Goal: Task Accomplishment & Management: Use online tool/utility

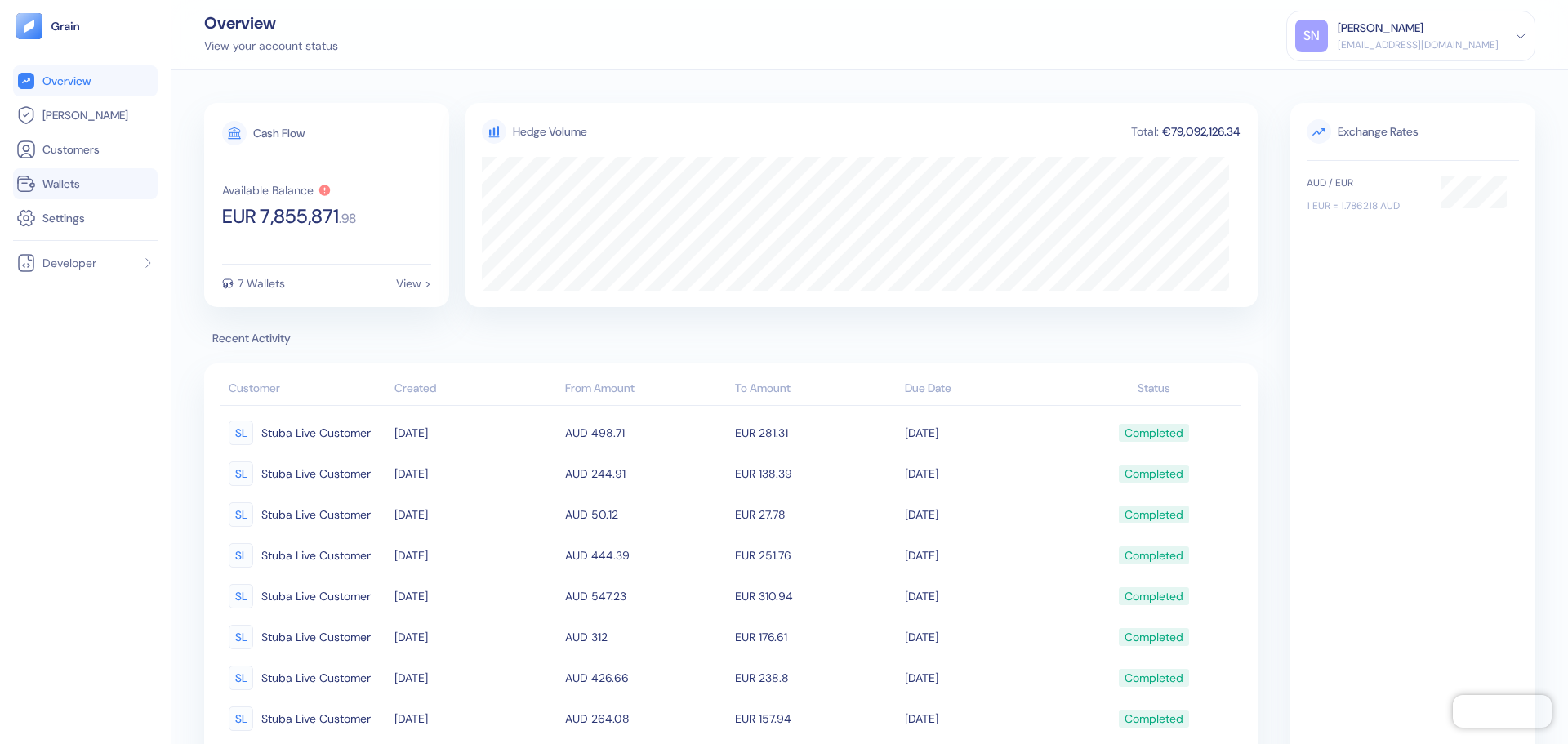
drag, startPoint x: 0, startPoint y: 0, endPoint x: 70, endPoint y: 185, distance: 197.8
click at [70, 185] on span "Wallets" at bounding box center [61, 183] width 38 height 17
click at [79, 177] on span "Wallets" at bounding box center [61, 183] width 38 height 17
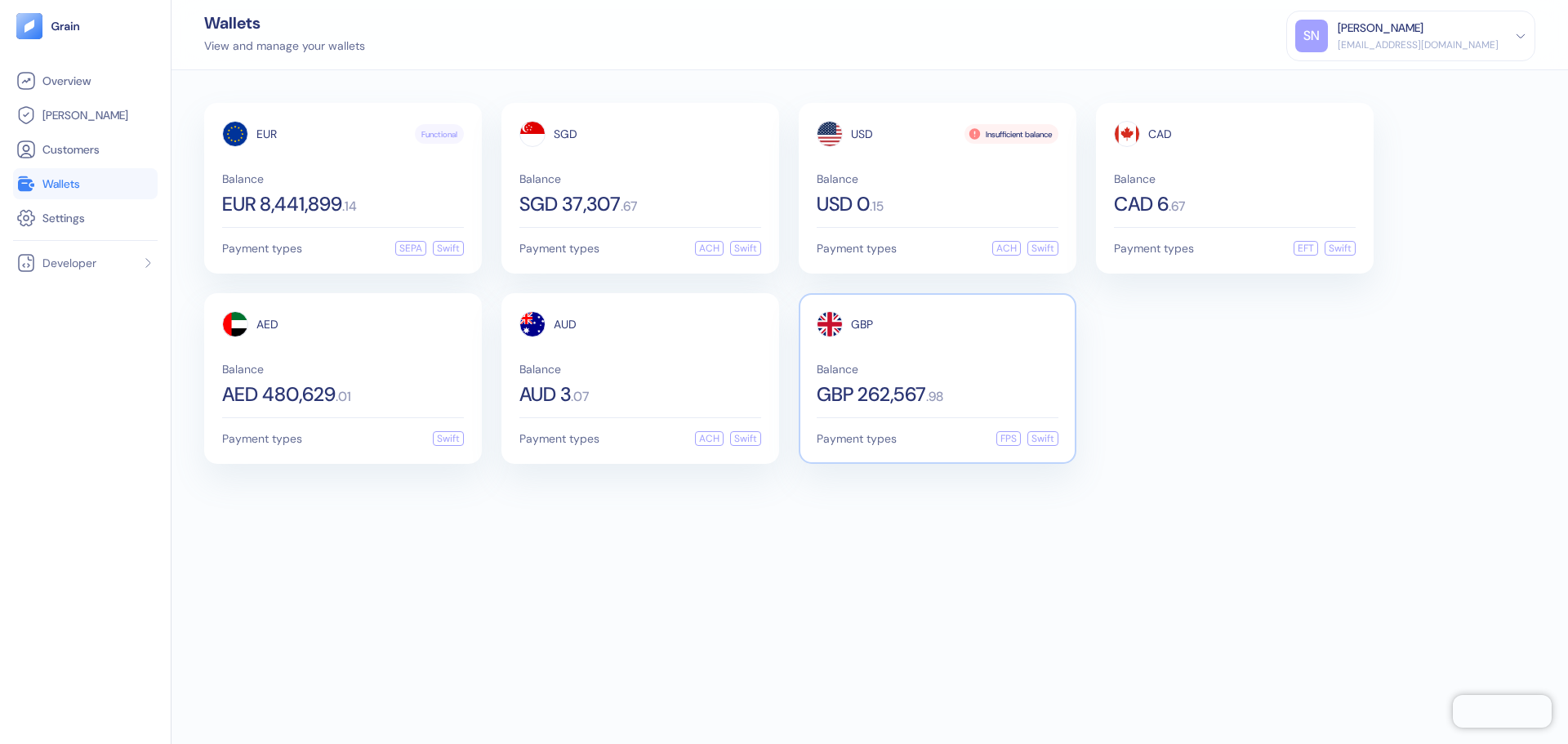
click at [888, 348] on div "GBP Balance GBP 262,567 . 98" at bounding box center [937, 357] width 242 height 93
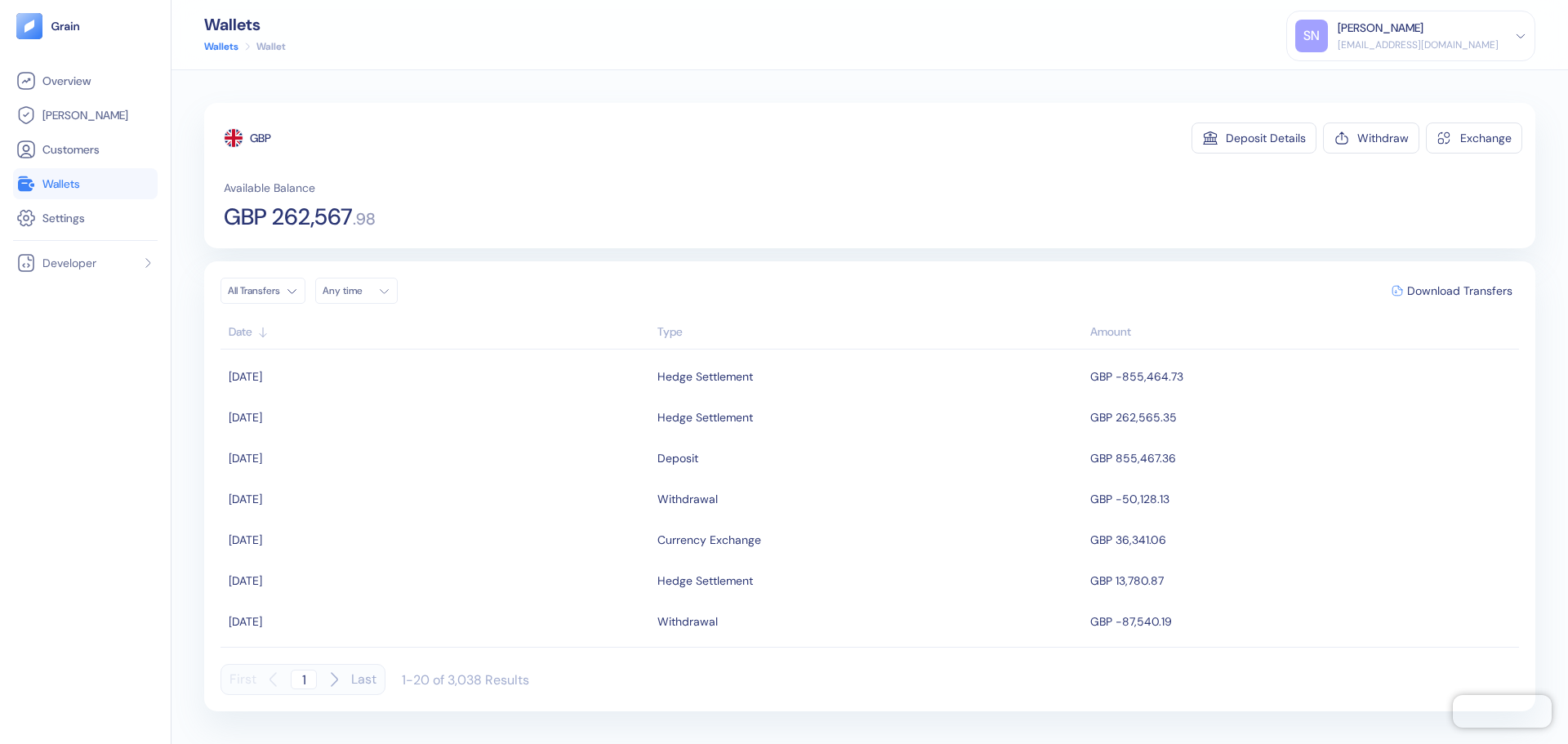
click at [139, 183] on link "Wallets" at bounding box center [86, 183] width 138 height 19
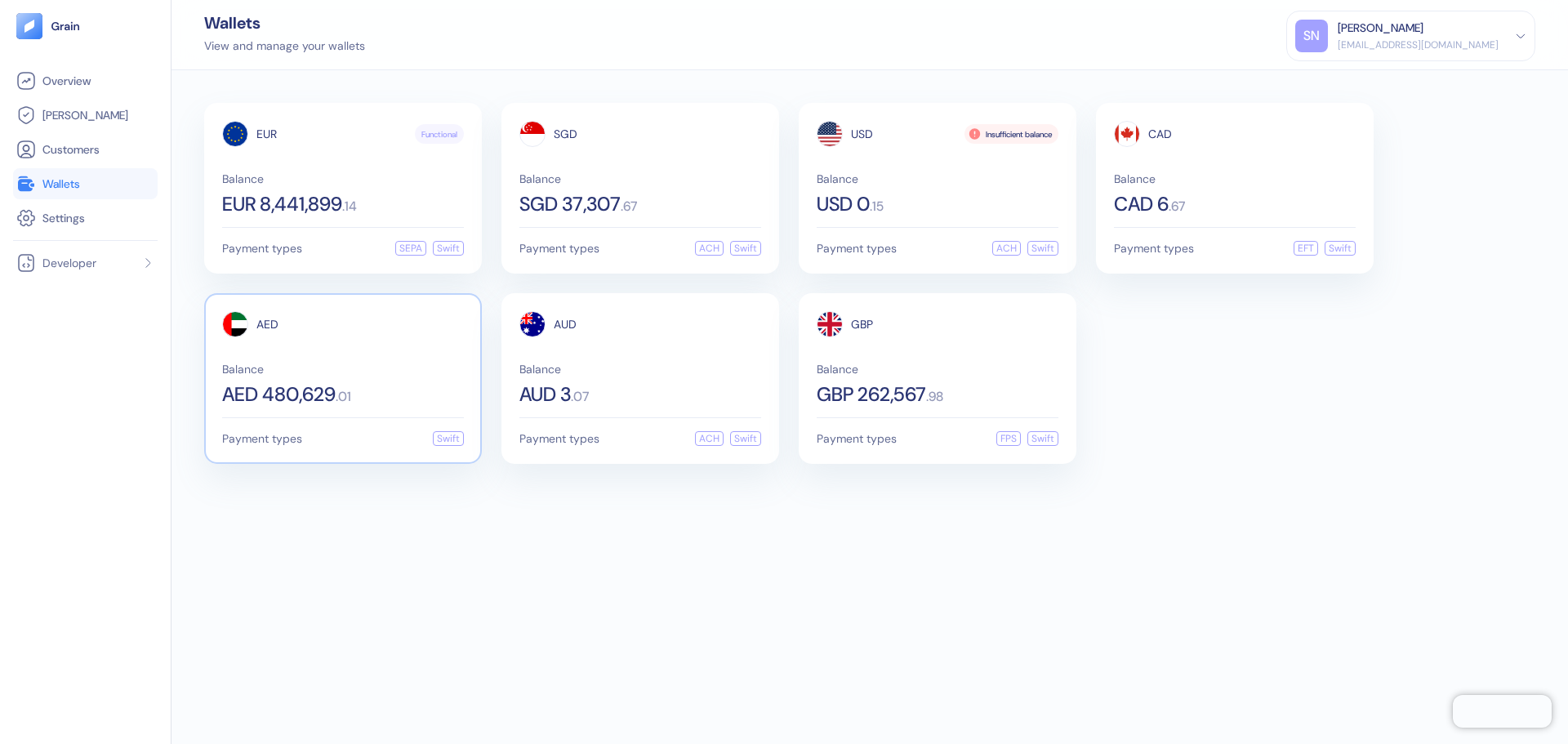
click at [425, 352] on div "AED Balance AED 480,629 . 01" at bounding box center [342, 357] width 242 height 93
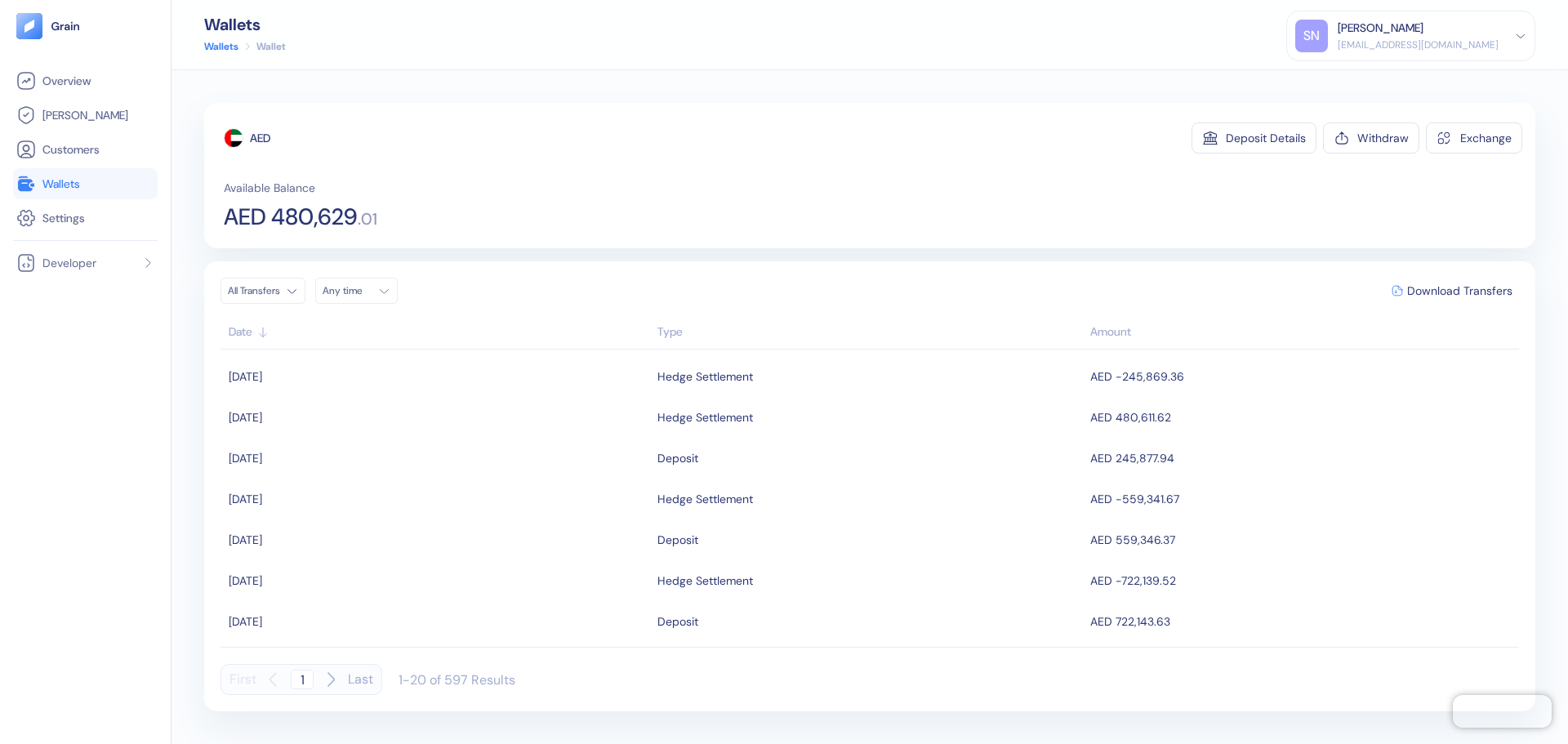
click at [75, 178] on span "Wallets" at bounding box center [61, 183] width 38 height 17
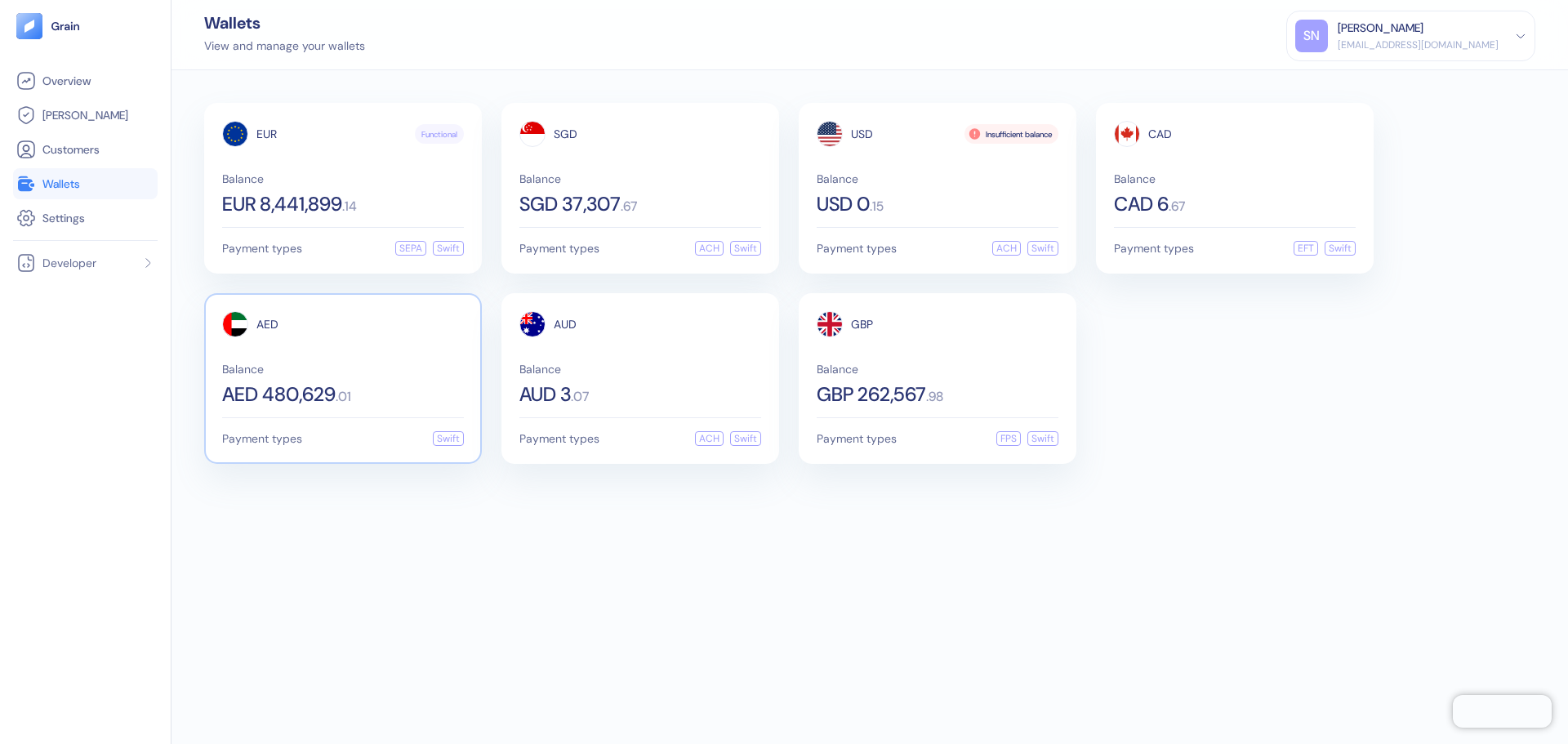
click at [465, 369] on div "AED Balance AED 480,629 . 01 Payment types Swift" at bounding box center [343, 379] width 278 height 171
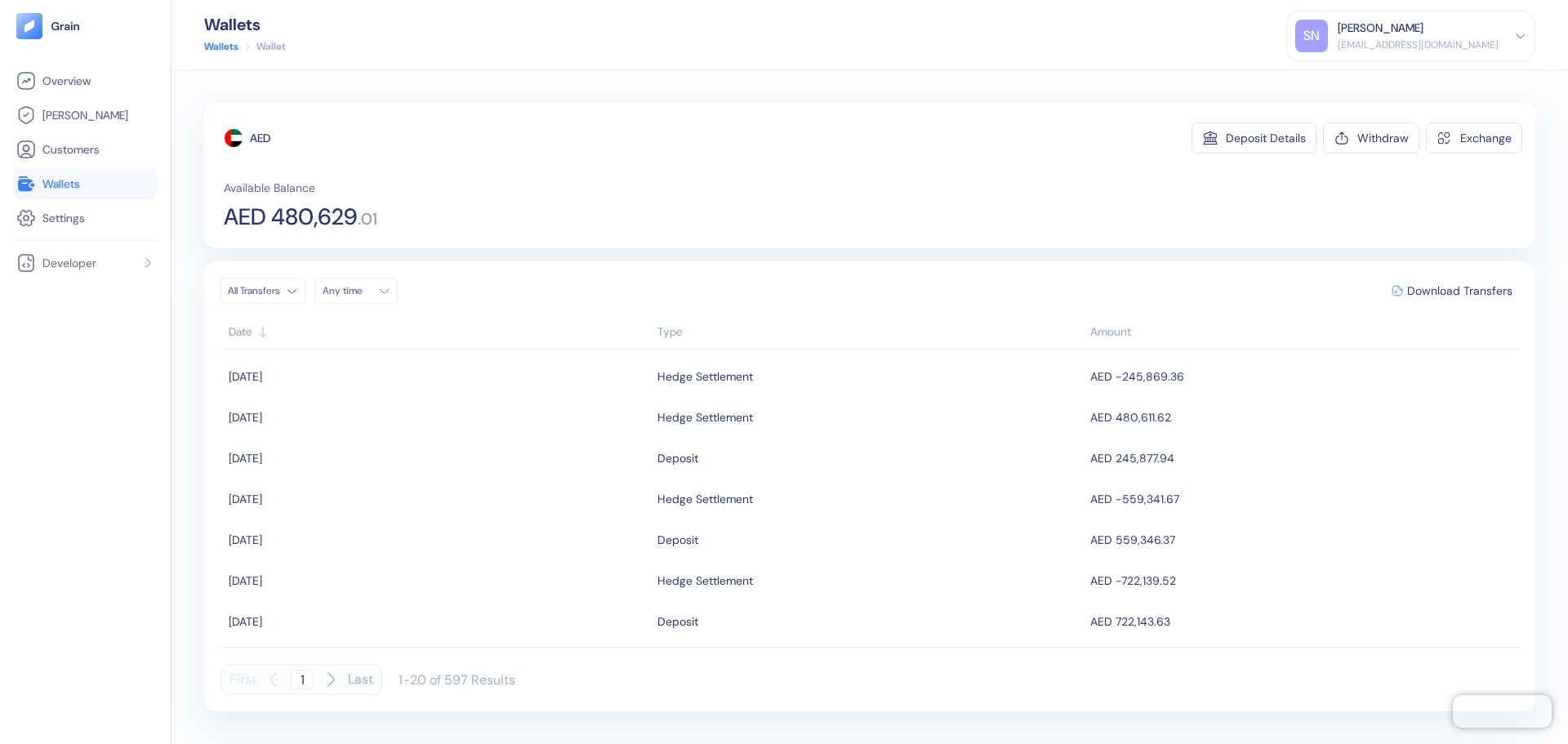
click at [93, 183] on link "Wallets" at bounding box center [86, 183] width 138 height 19
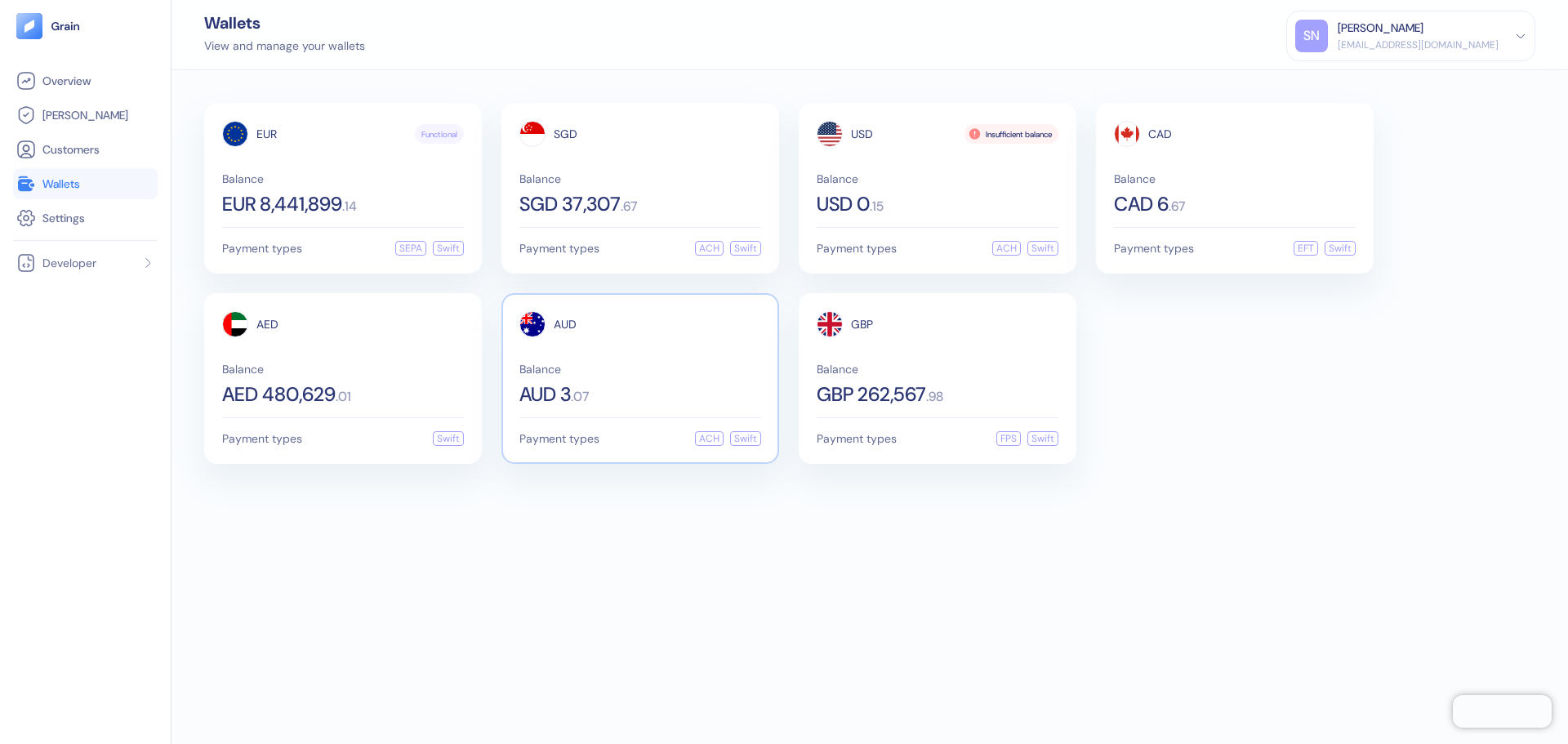
click at [614, 395] on div "AUD 3 . 07" at bounding box center [640, 395] width 242 height 19
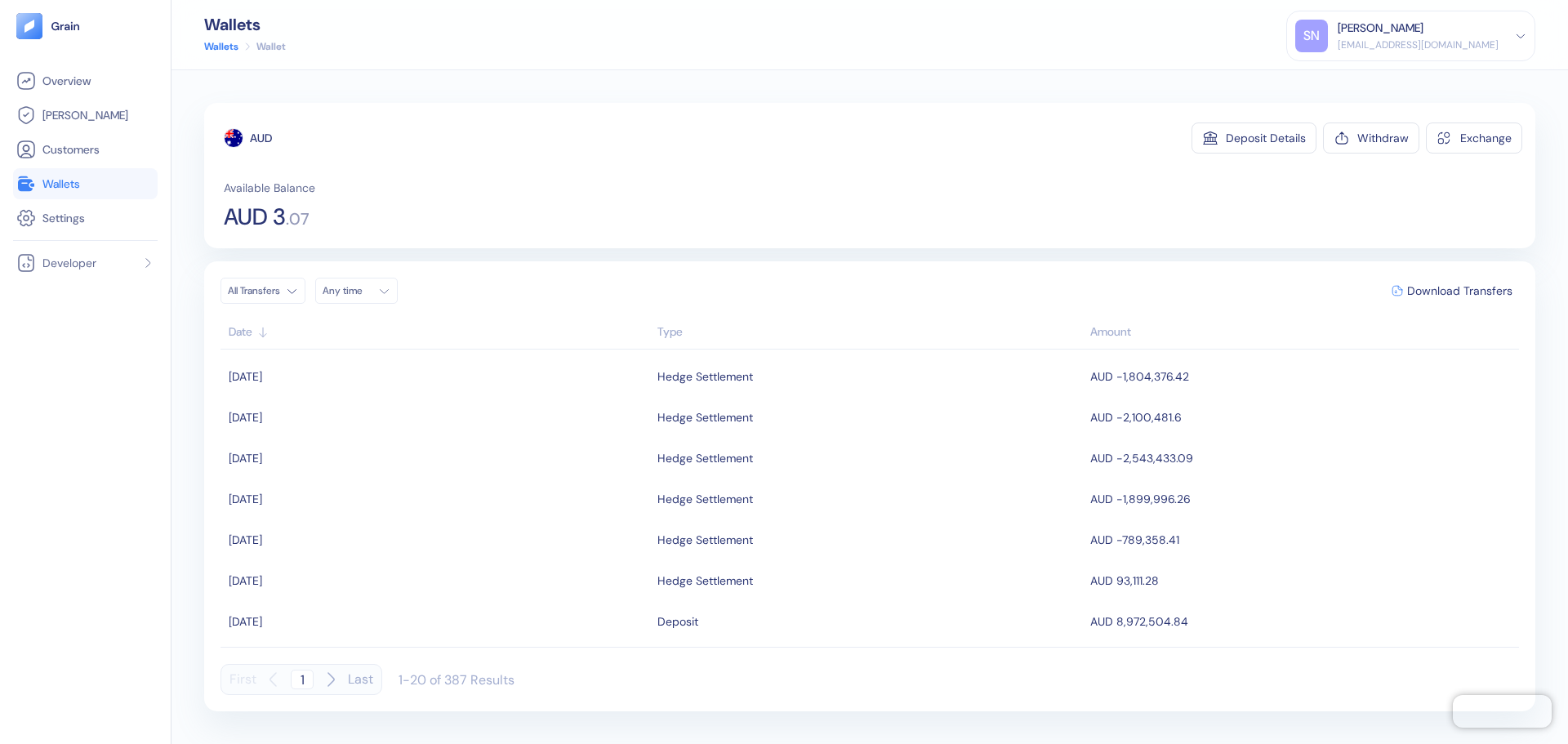
click at [110, 189] on link "Wallets" at bounding box center [86, 183] width 138 height 19
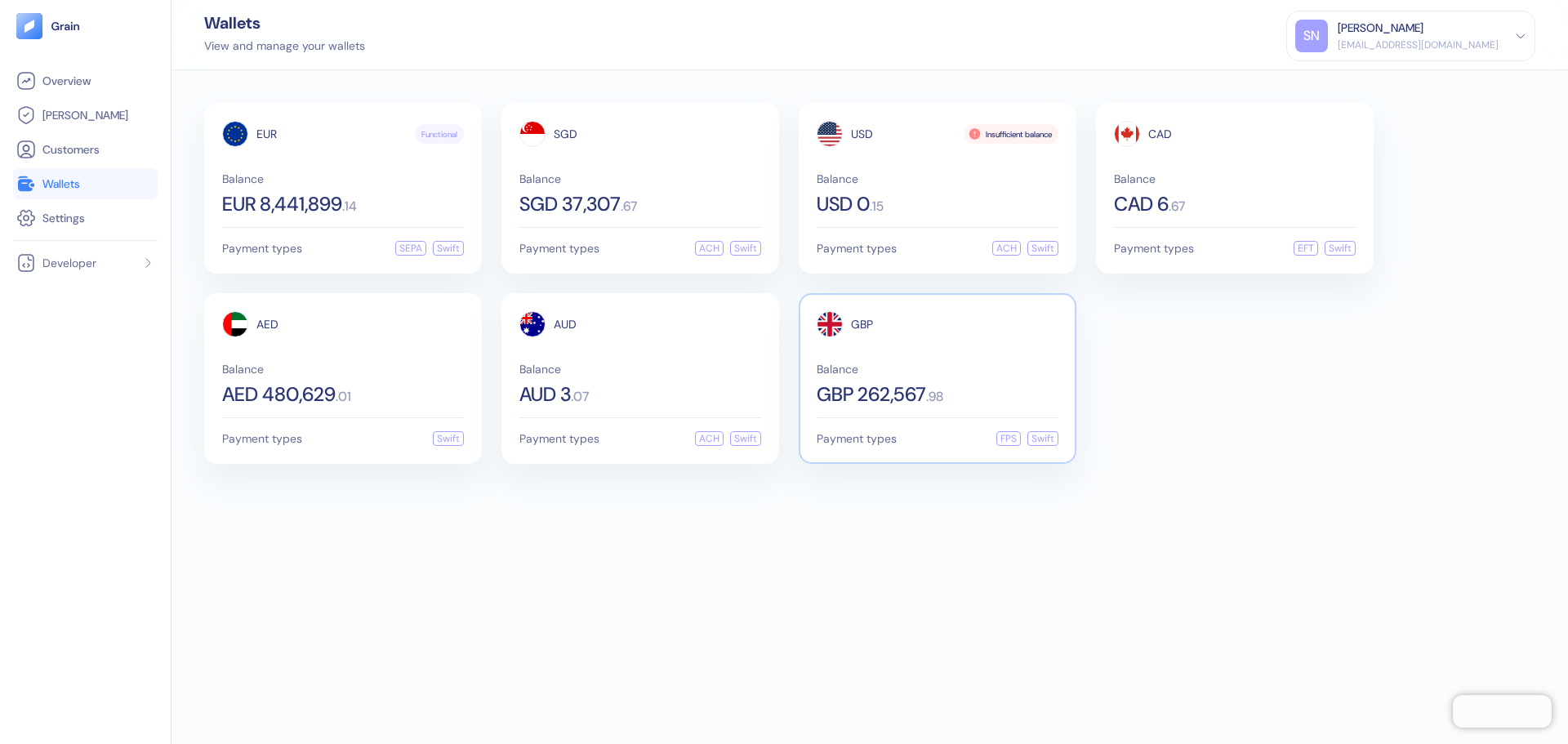
click at [980, 355] on div "GBP Balance GBP 262,567 . 98" at bounding box center [937, 357] width 242 height 93
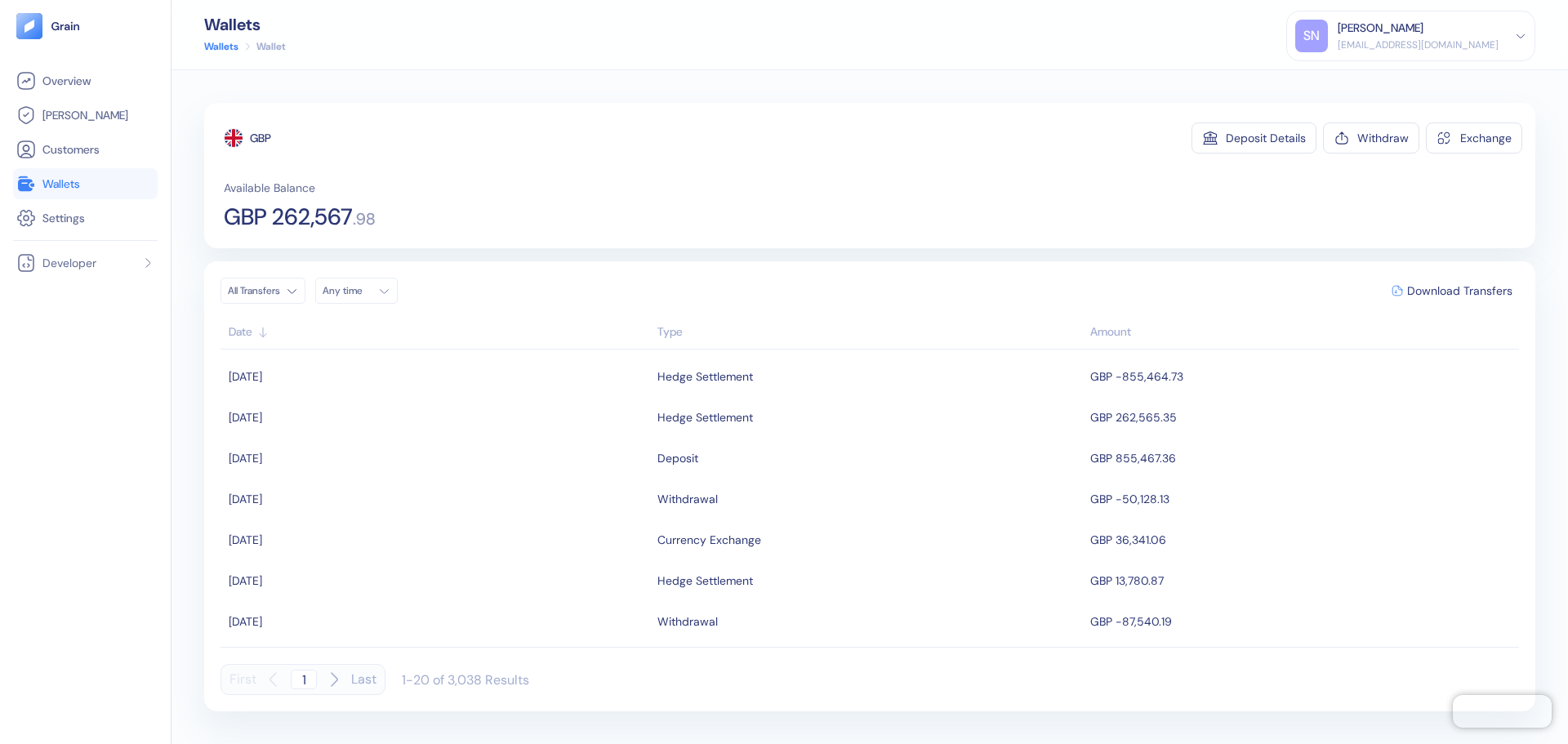
click at [121, 189] on link "Wallets" at bounding box center [86, 183] width 138 height 19
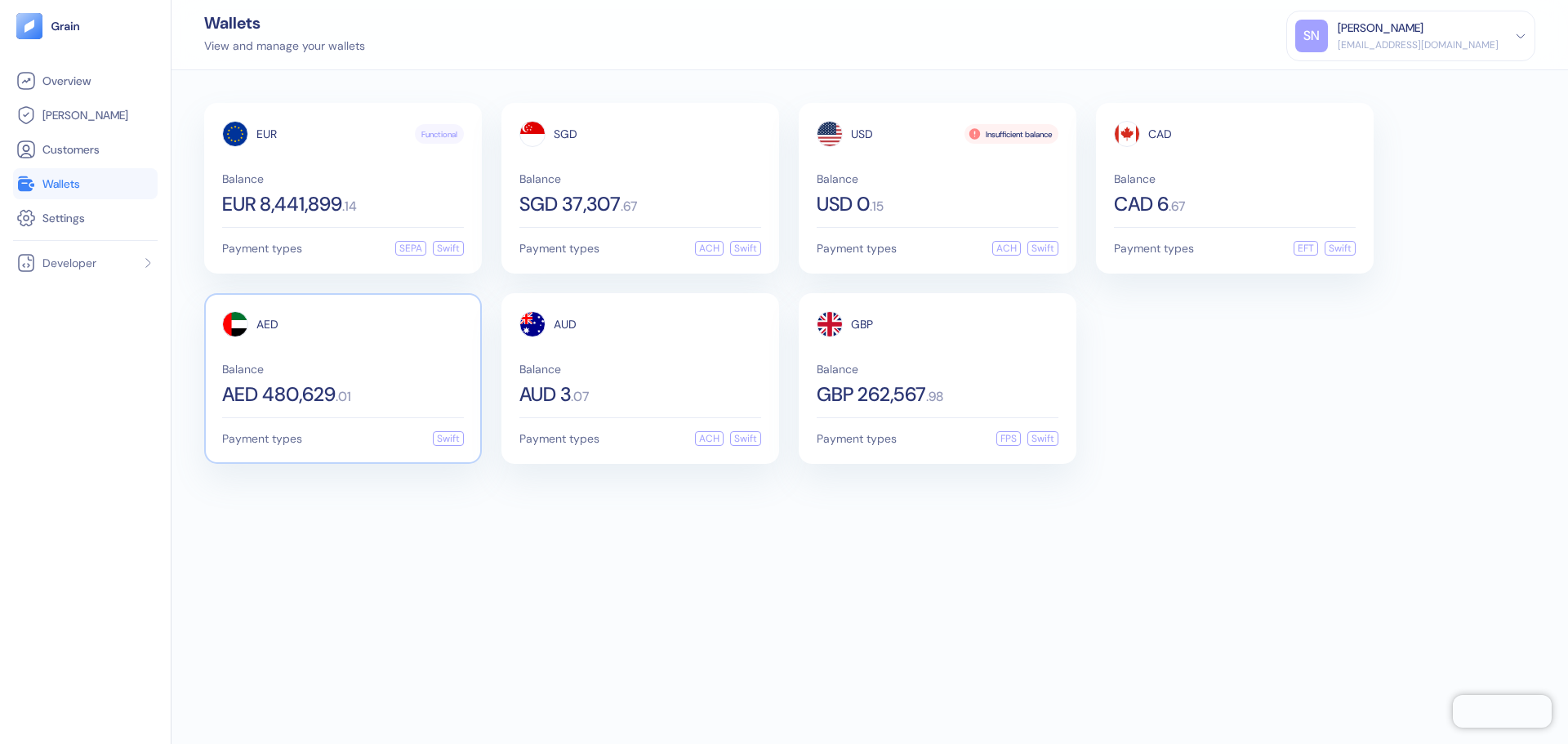
click at [417, 334] on div "AED" at bounding box center [342, 324] width 242 height 26
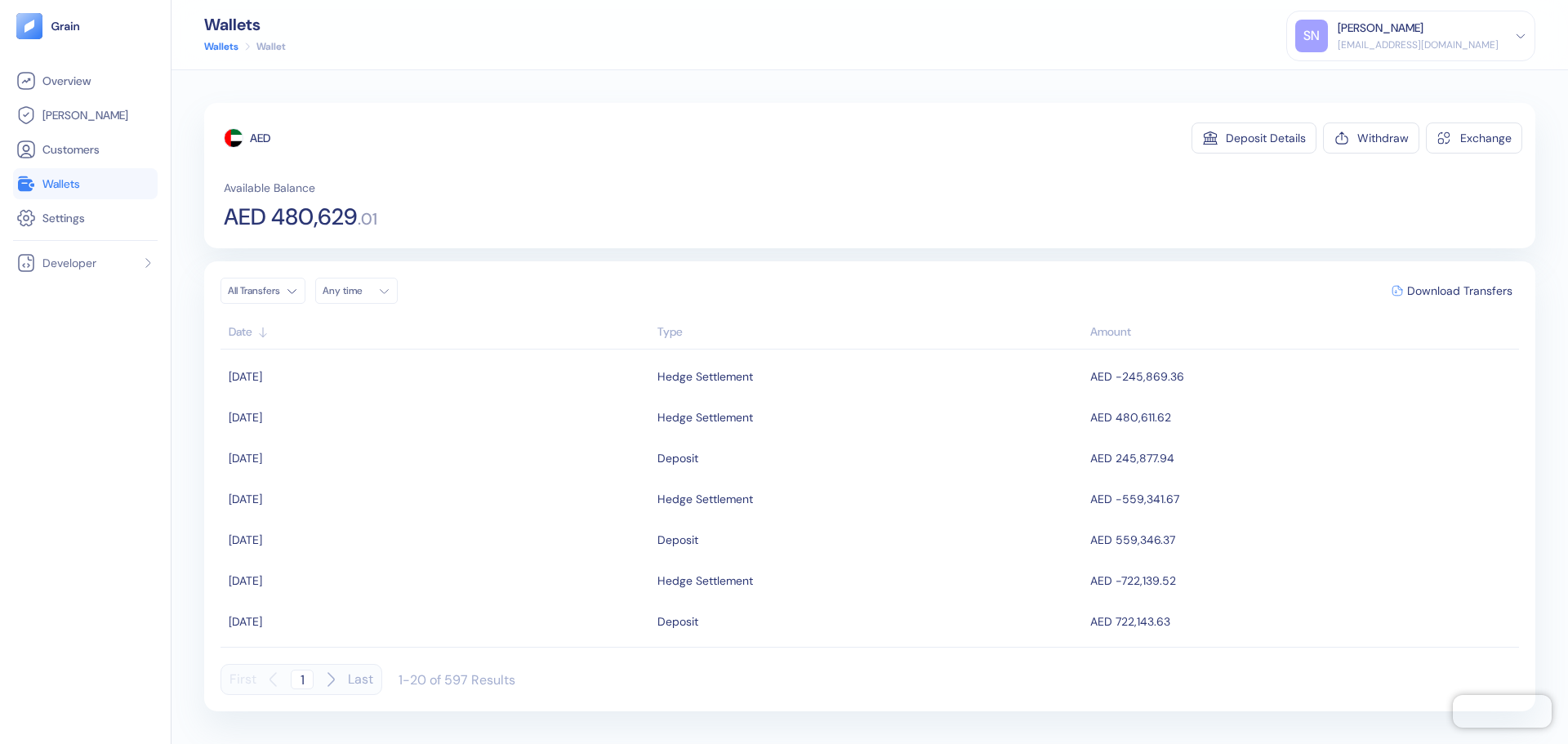
click at [64, 180] on span "Wallets" at bounding box center [61, 183] width 38 height 17
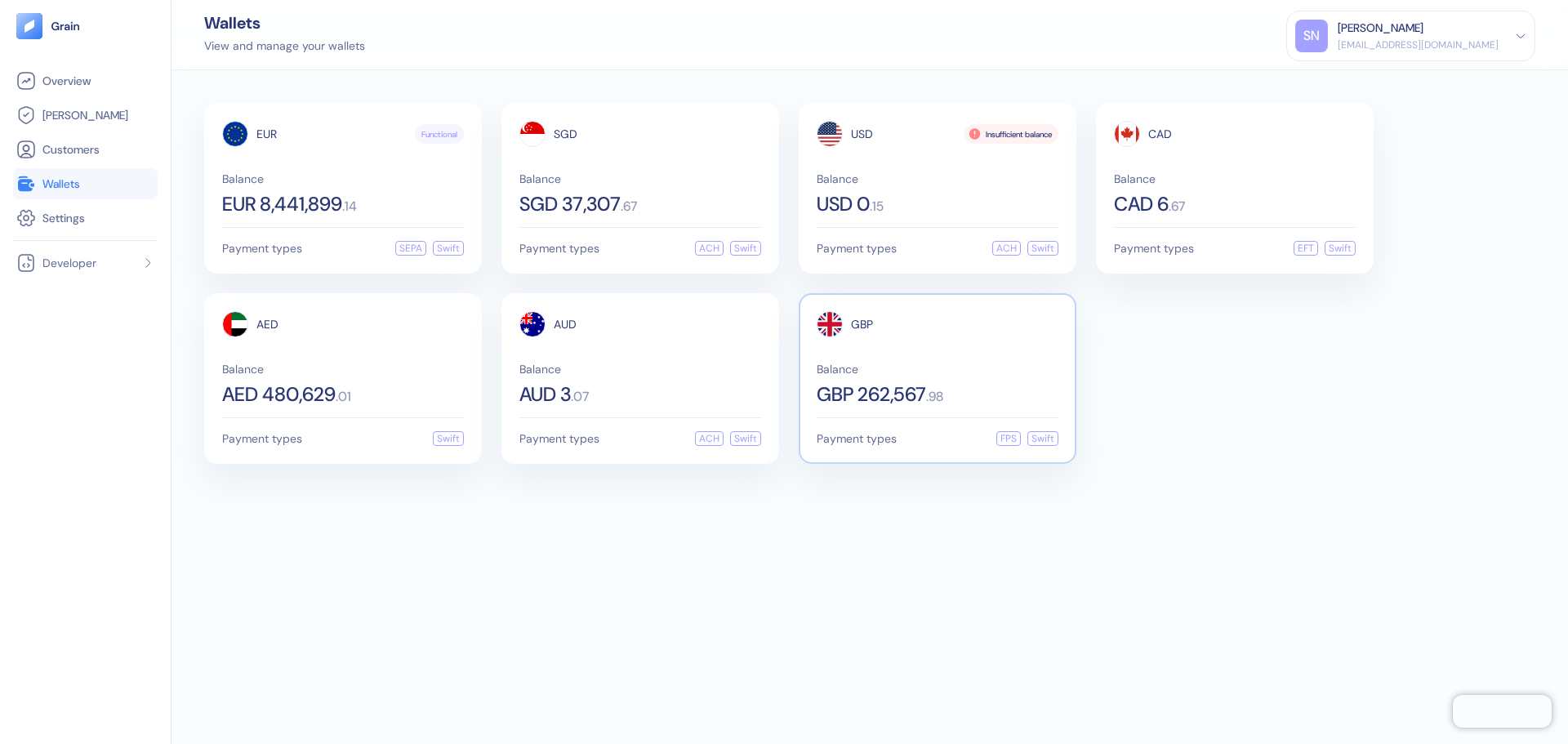
click at [884, 359] on div "GBP Balance GBP 262,567 . 98" at bounding box center [937, 357] width 242 height 93
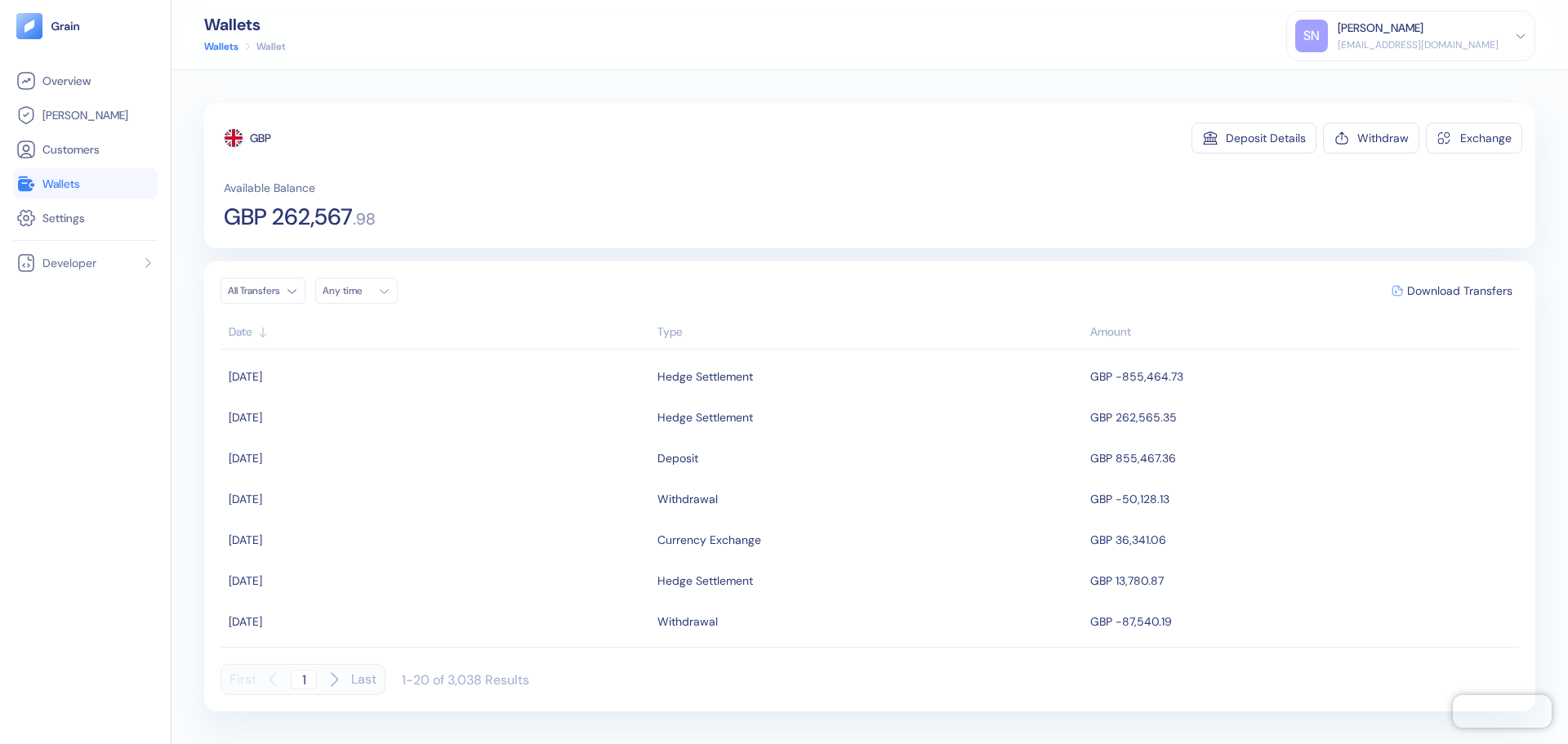
click at [102, 189] on link "Wallets" at bounding box center [86, 183] width 138 height 19
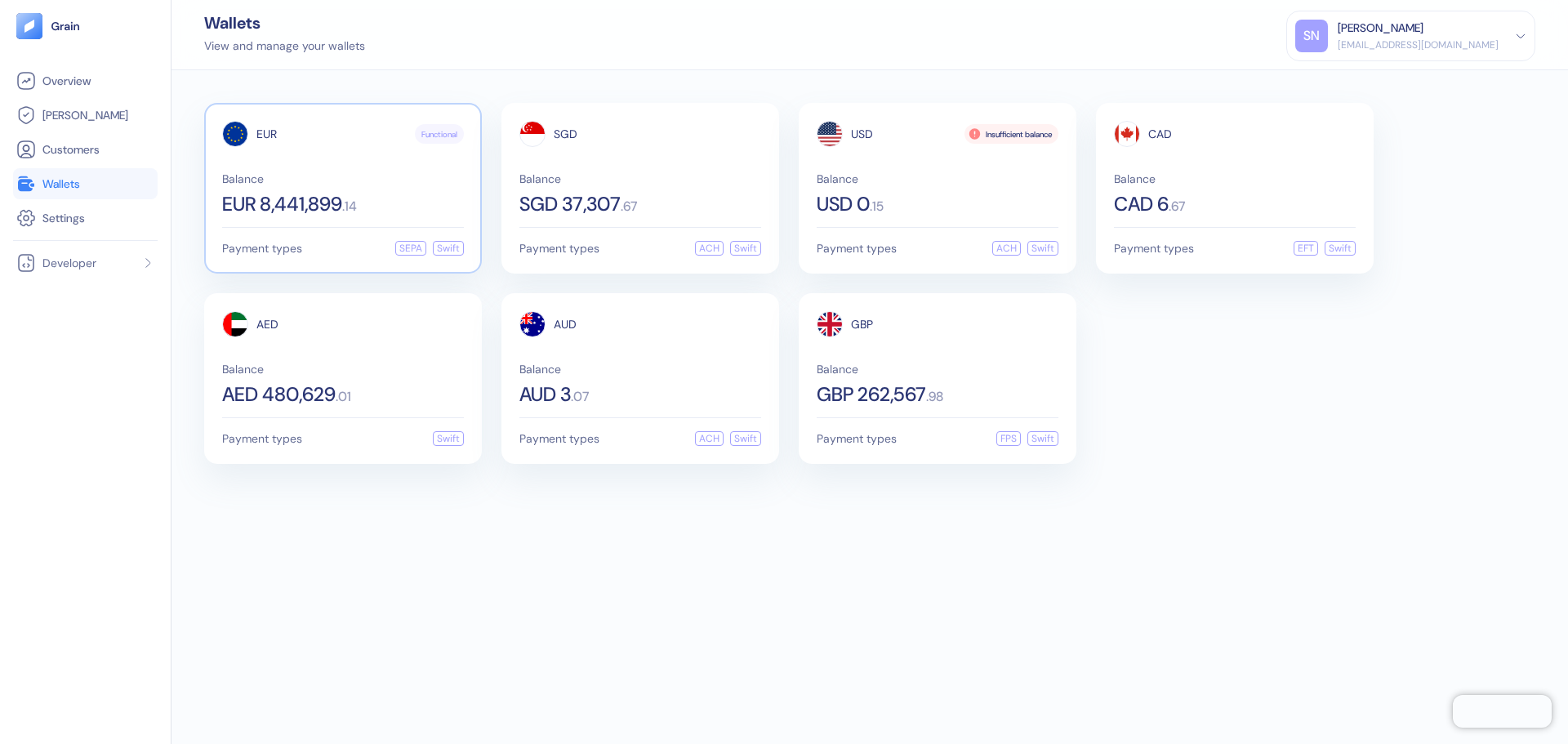
click at [439, 184] on div "Balance EUR 8,441,899 . 14" at bounding box center [342, 193] width 242 height 41
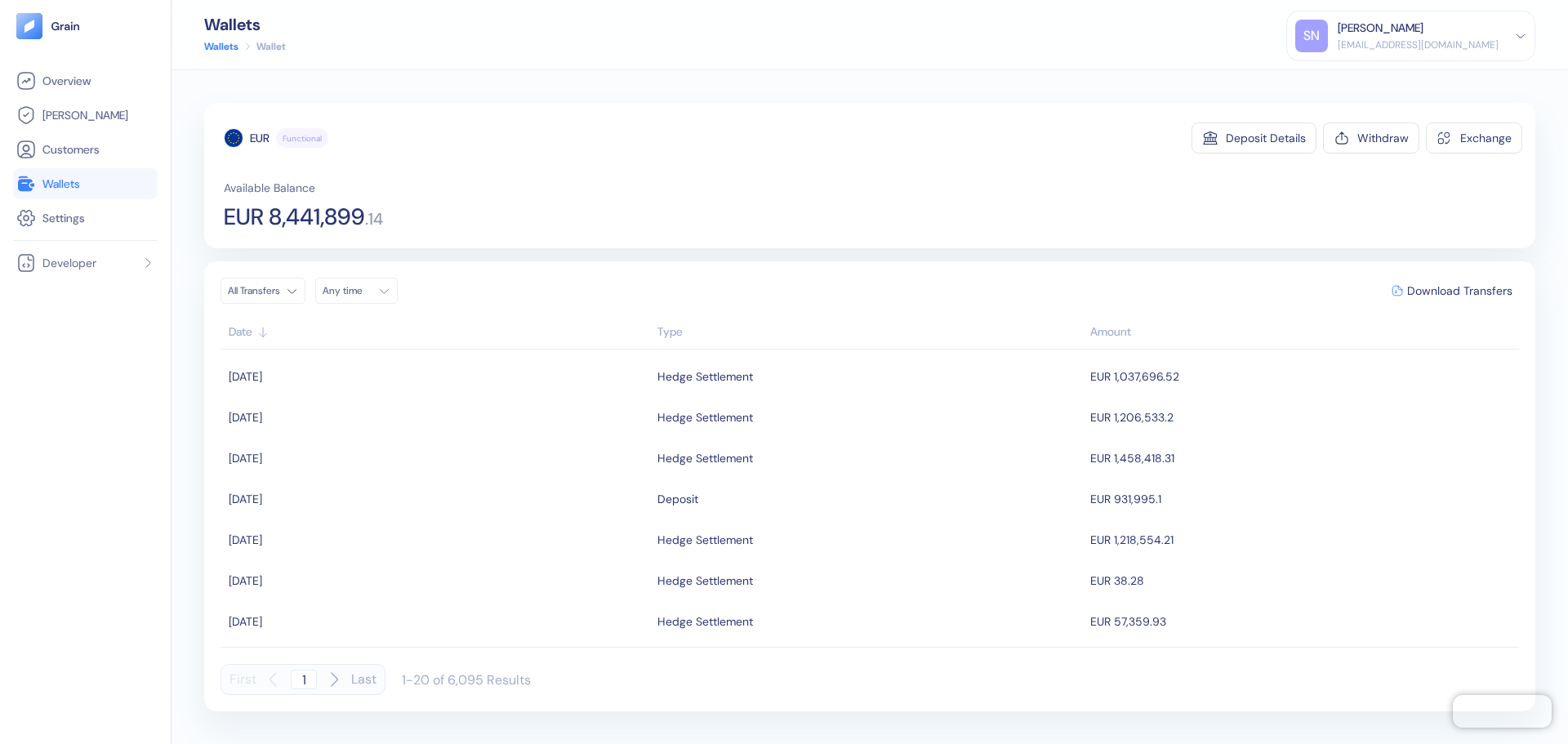
click at [133, 188] on link "Wallets" at bounding box center [86, 183] width 138 height 19
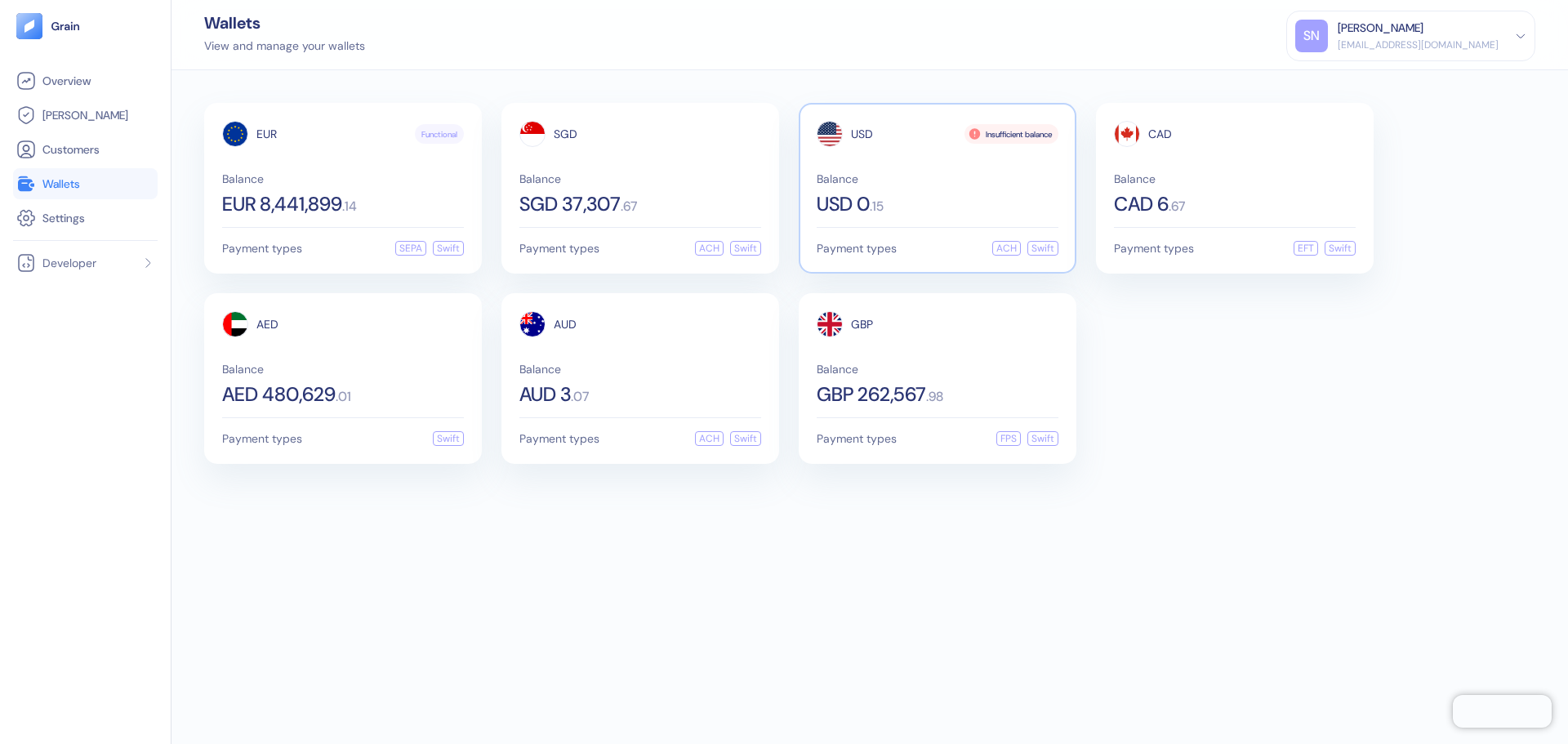
click at [911, 196] on div "USD 0 . 15" at bounding box center [937, 204] width 242 height 19
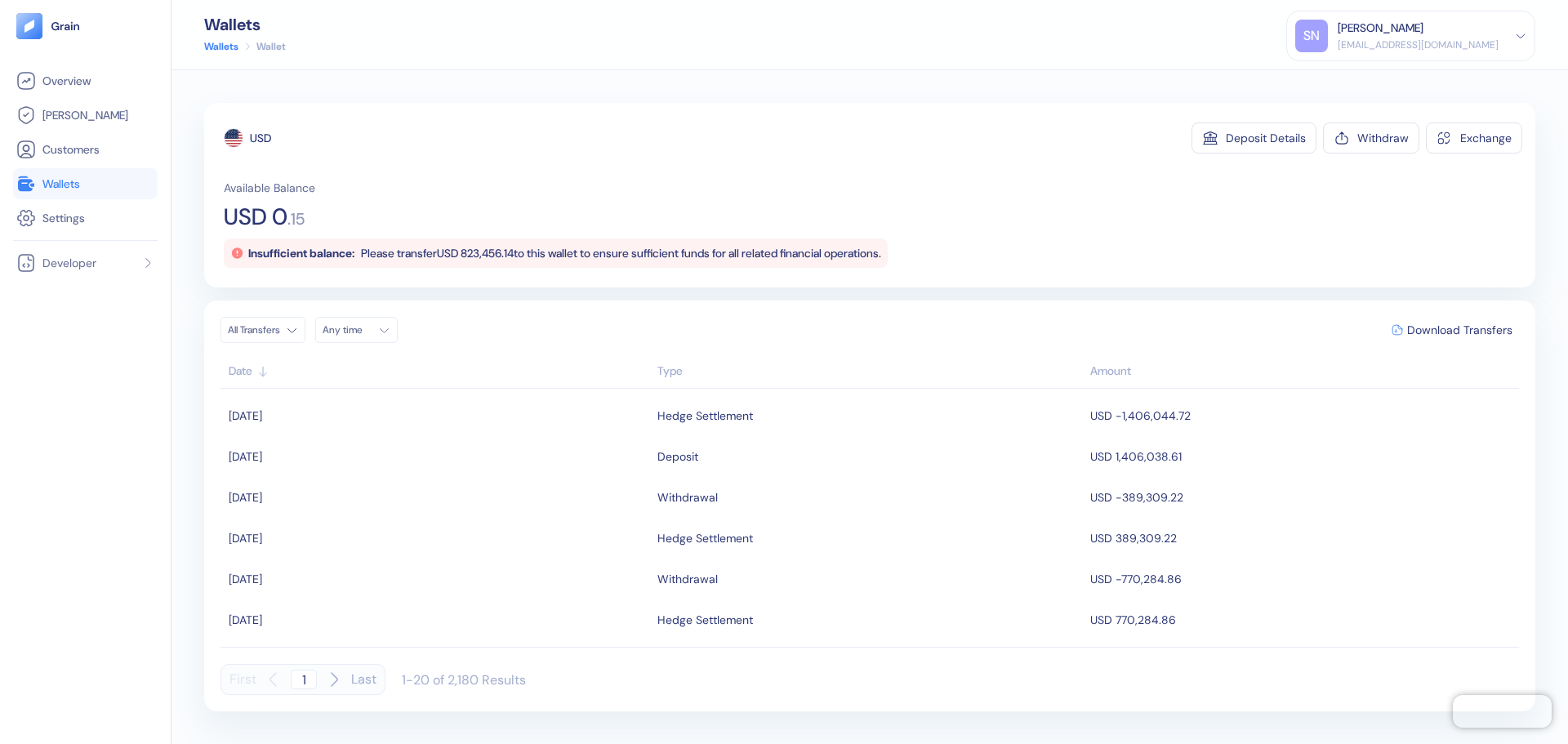
click at [64, 176] on span "Wallets" at bounding box center [61, 183] width 38 height 17
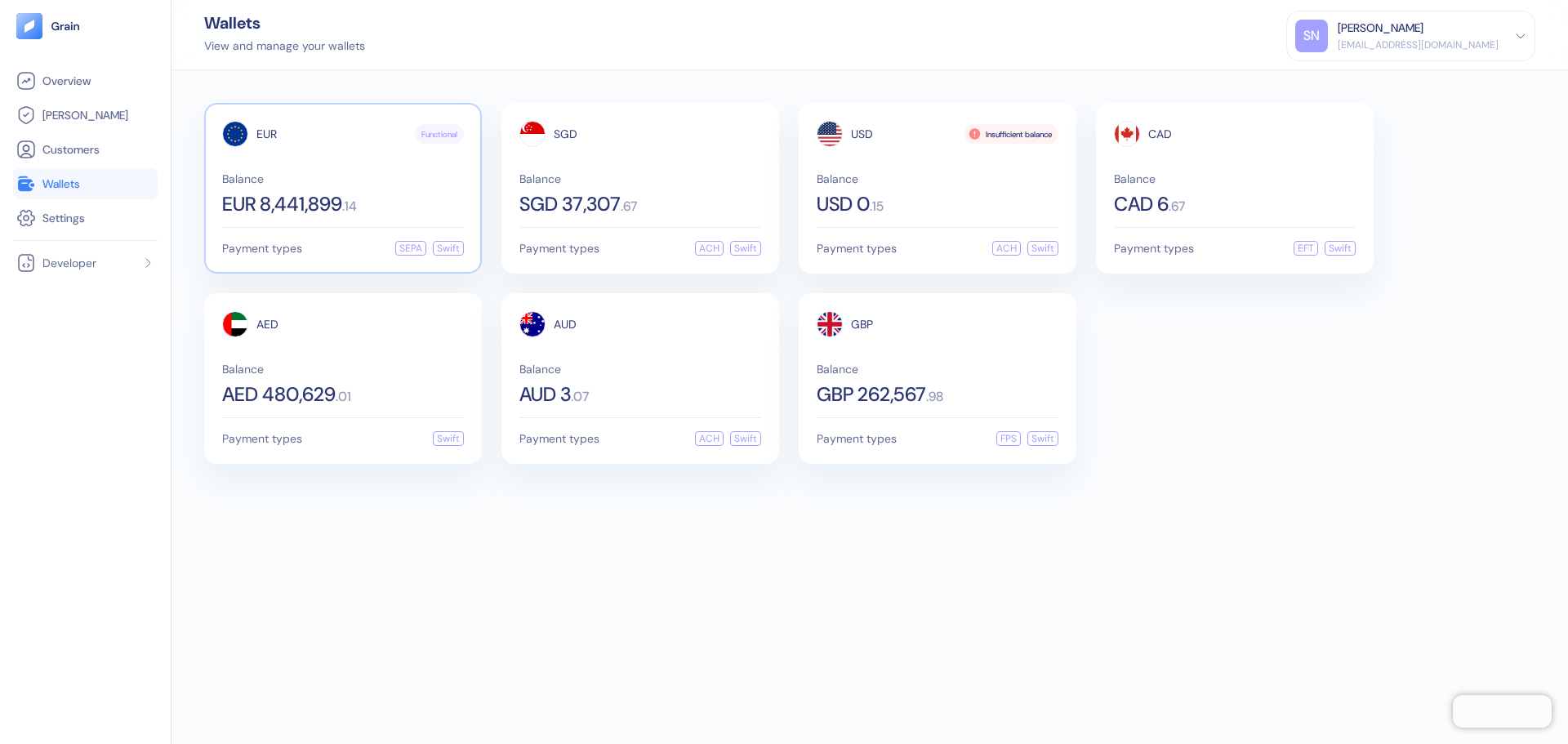
click at [320, 249] on div "Payment types SEPA Swift" at bounding box center [342, 248] width 242 height 15
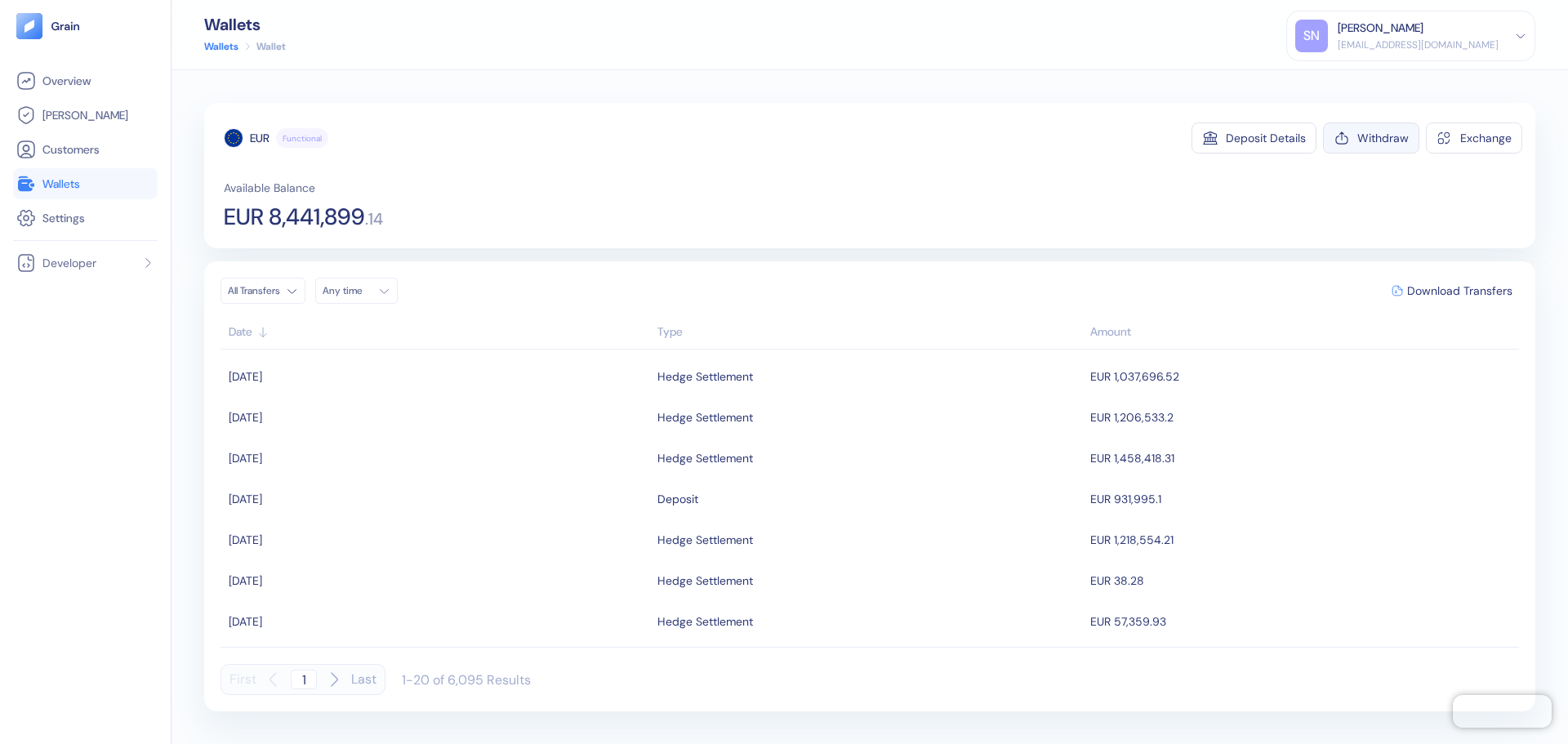
click at [1374, 148] on button "Withdraw" at bounding box center [1371, 138] width 96 height 31
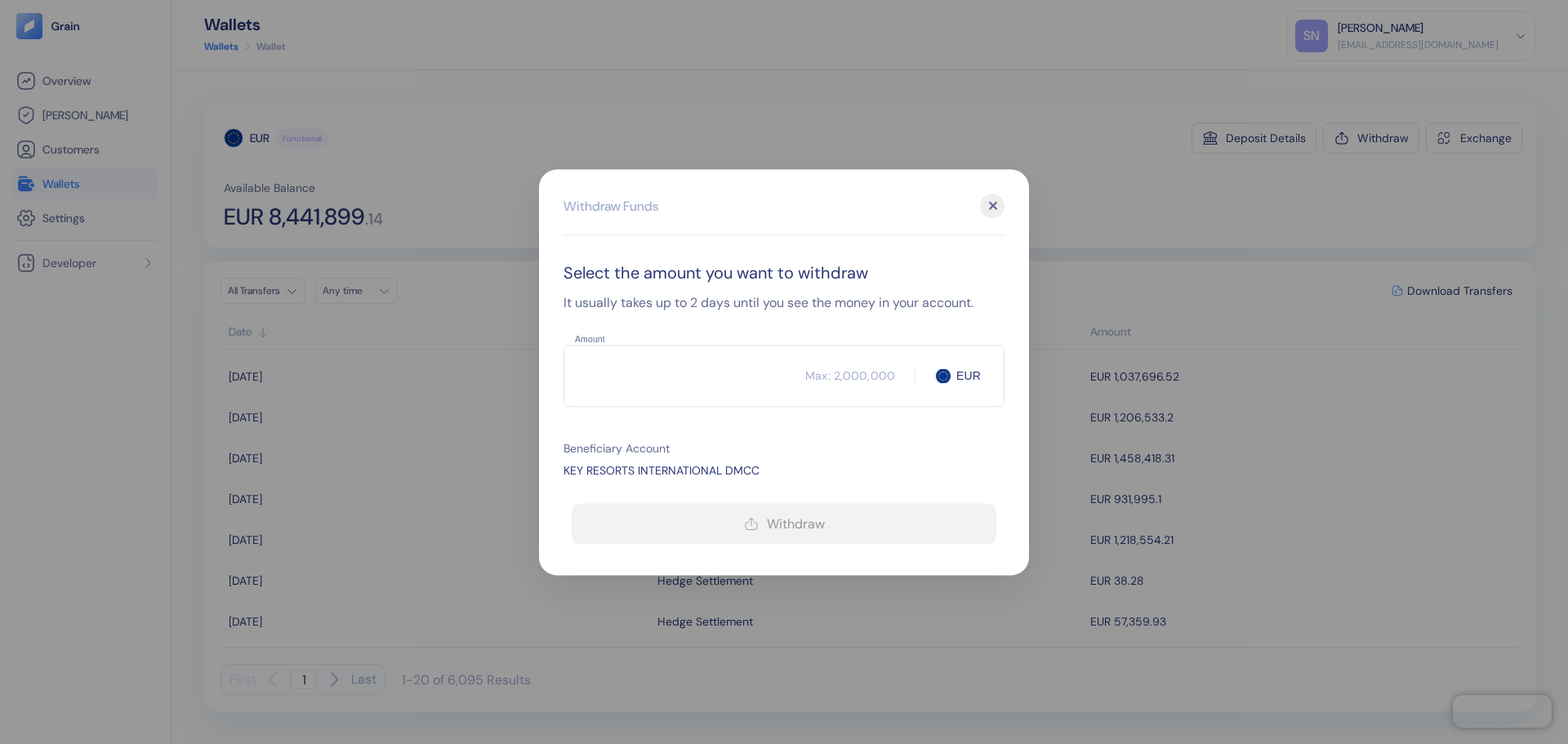
click at [632, 379] on input "Amount" at bounding box center [684, 375] width 242 height 41
type input "2"
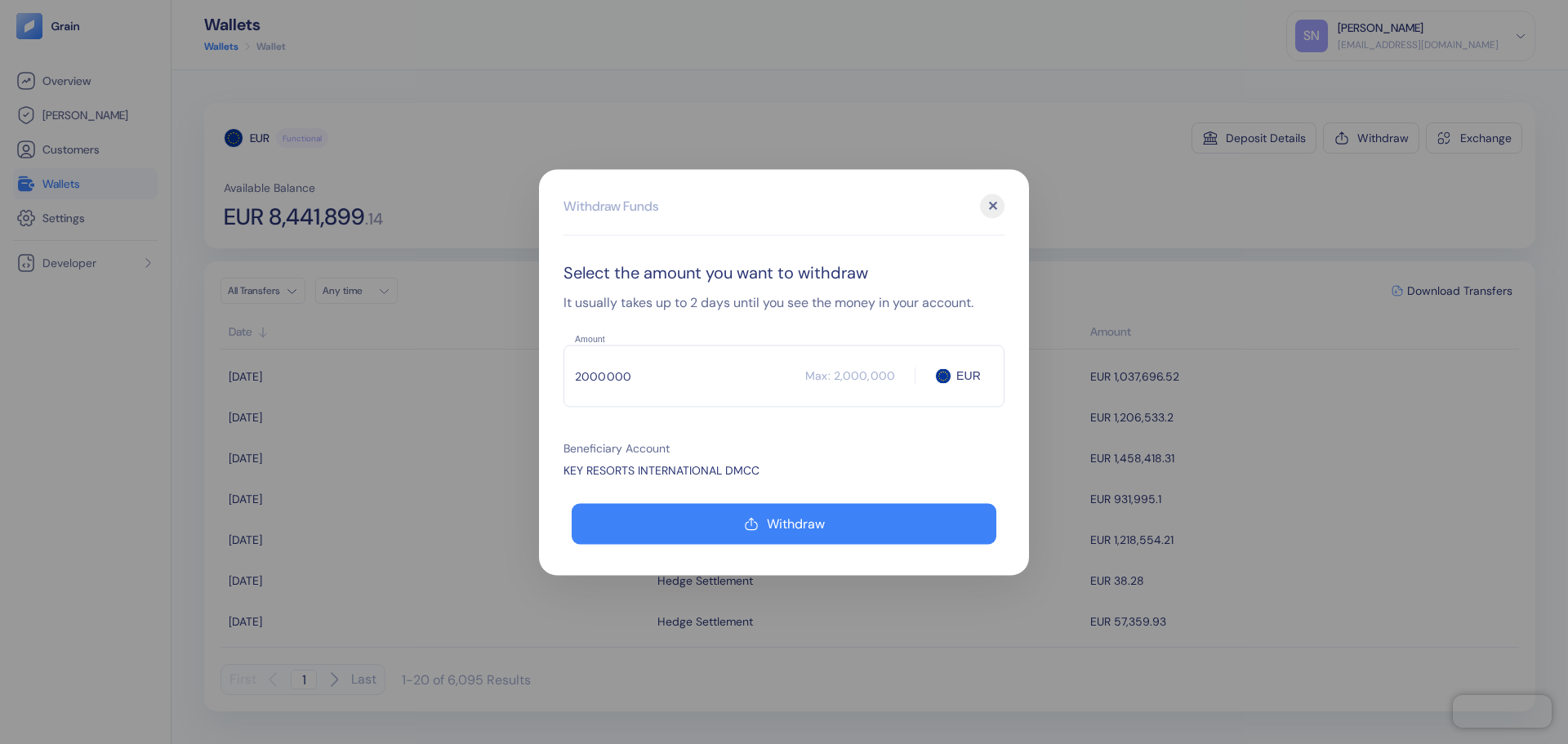
type input "2000000"
click at [650, 373] on input "2000000" at bounding box center [684, 375] width 242 height 41
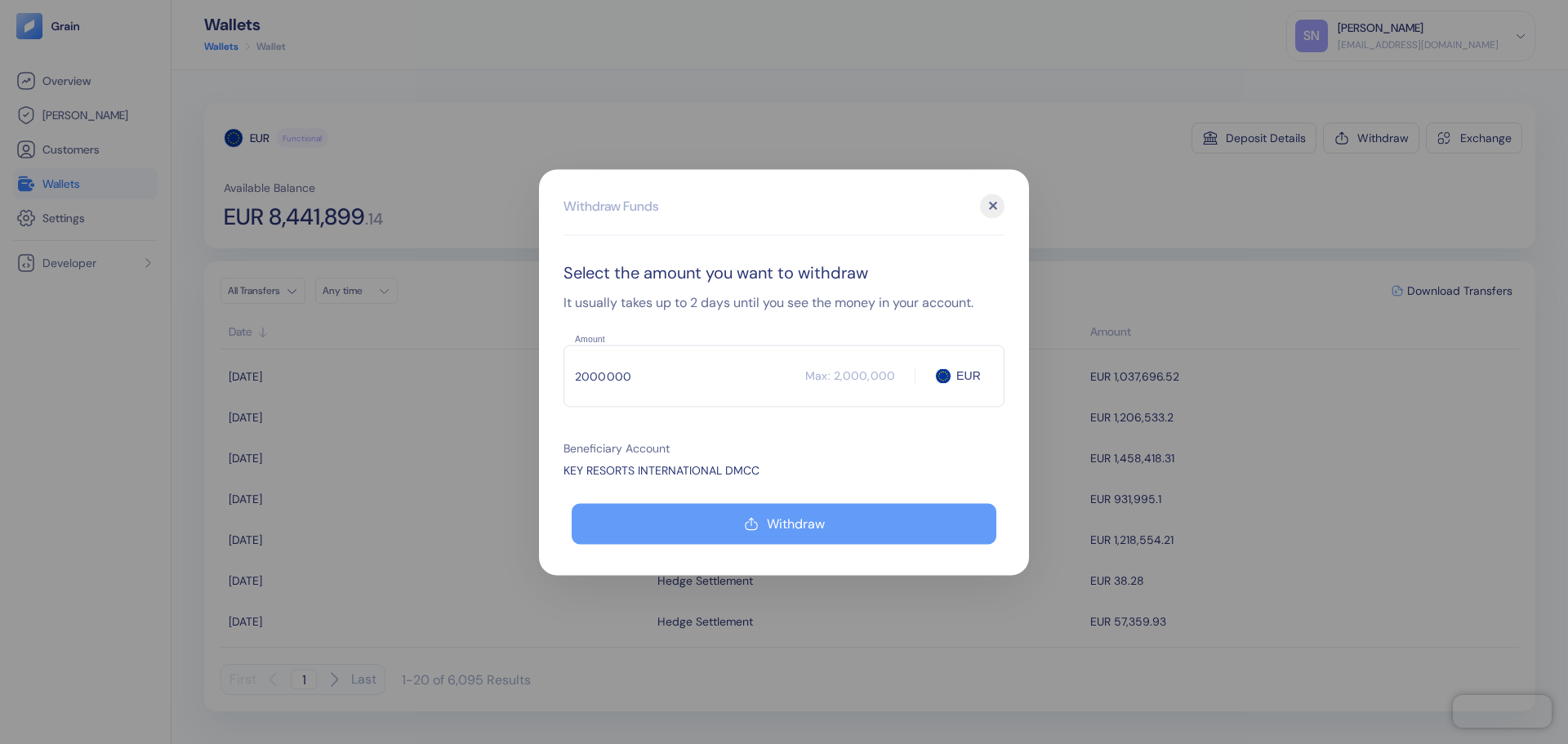
click at [747, 531] on icon "button" at bounding box center [751, 523] width 15 height 19
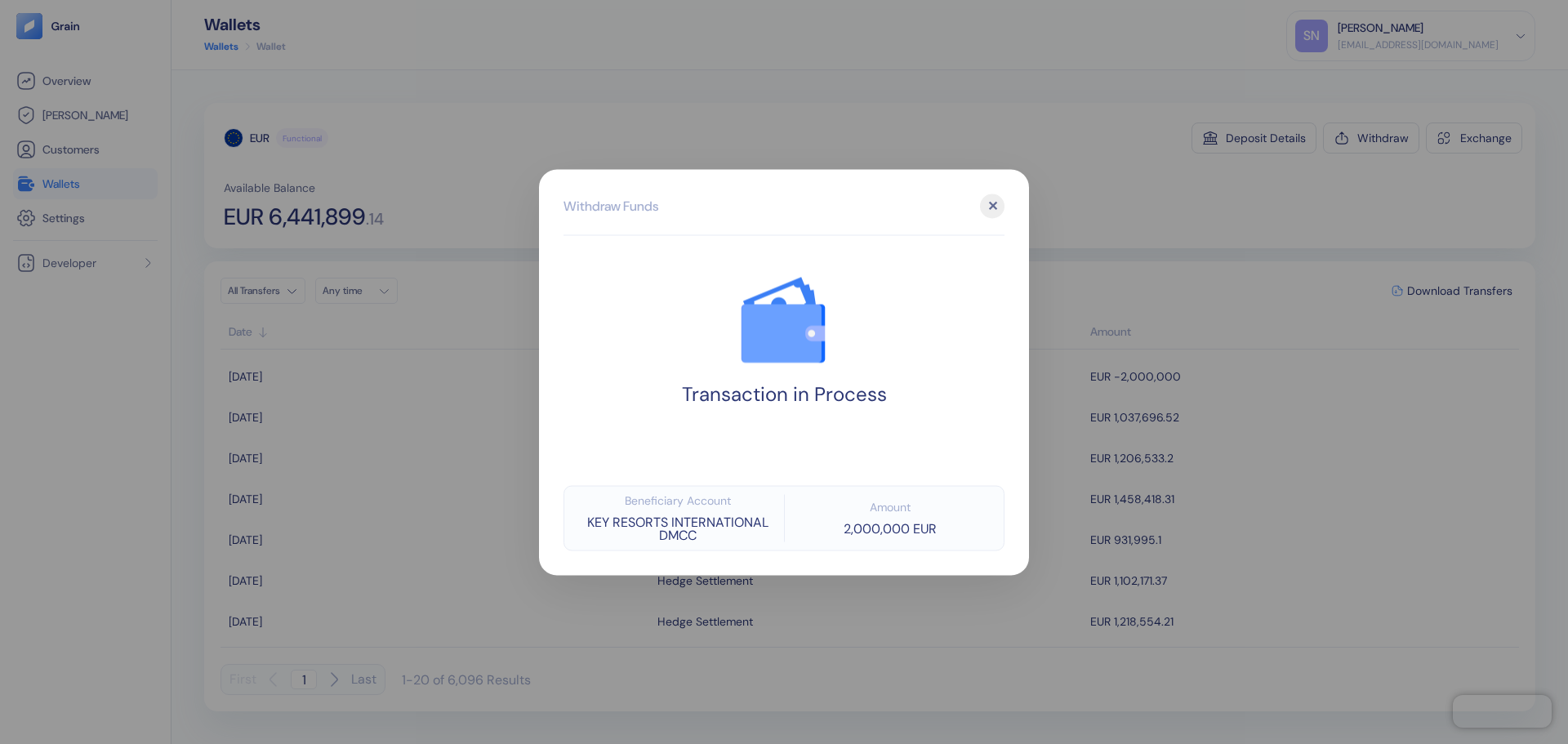
click at [1074, 217] on div at bounding box center [784, 372] width 1568 height 744
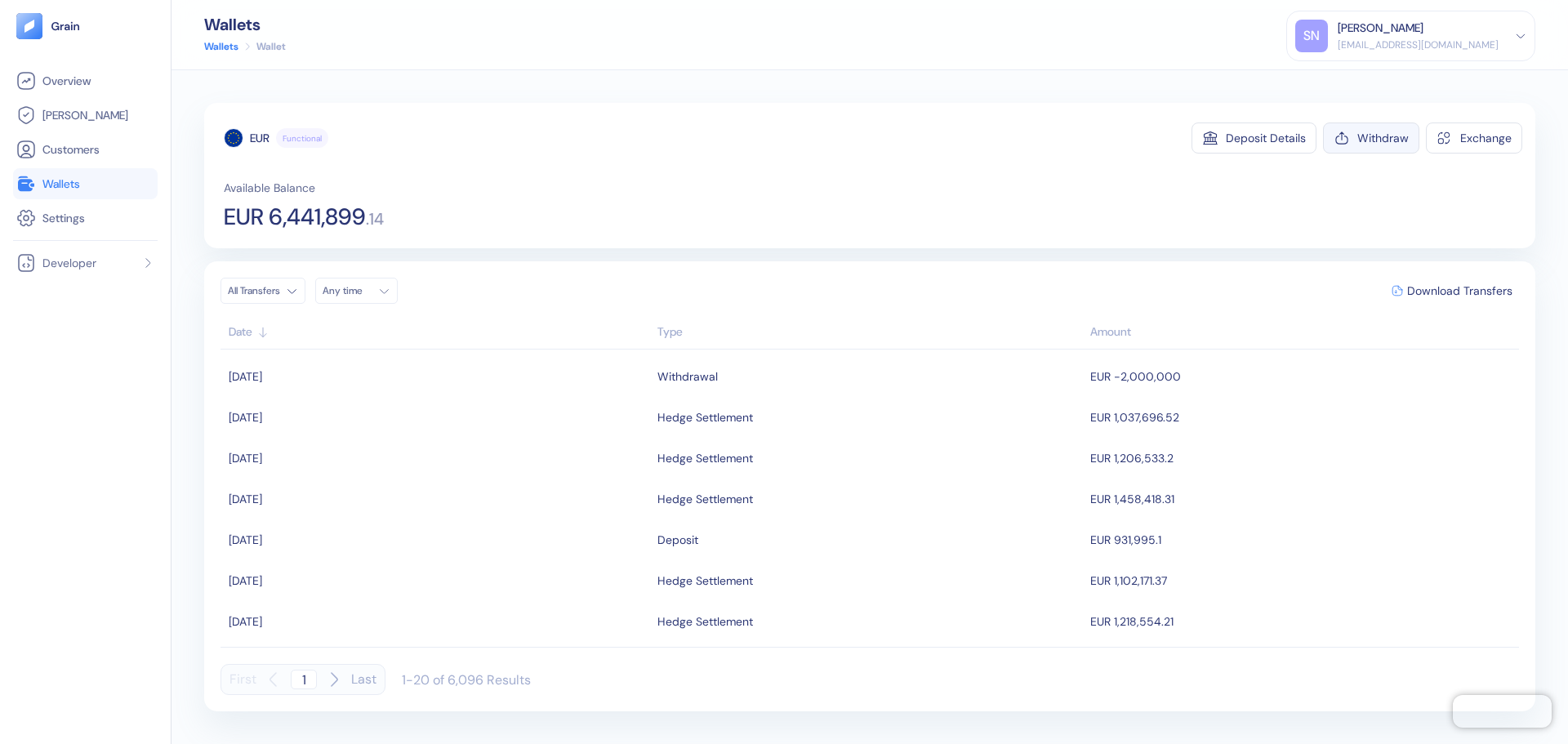
click at [1356, 142] on button "Withdraw" at bounding box center [1371, 138] width 96 height 31
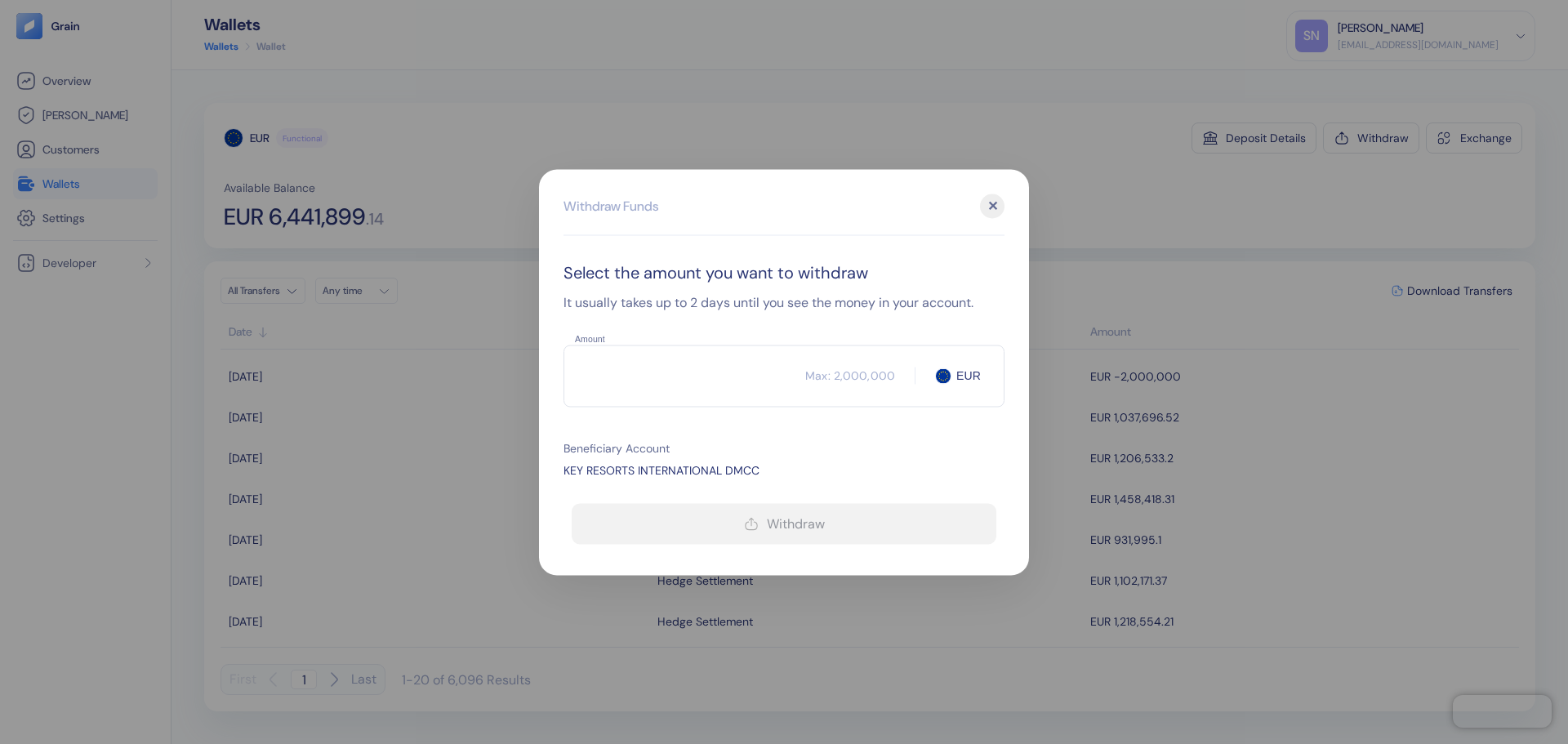
click at [689, 391] on input "Amount" at bounding box center [684, 375] width 242 height 41
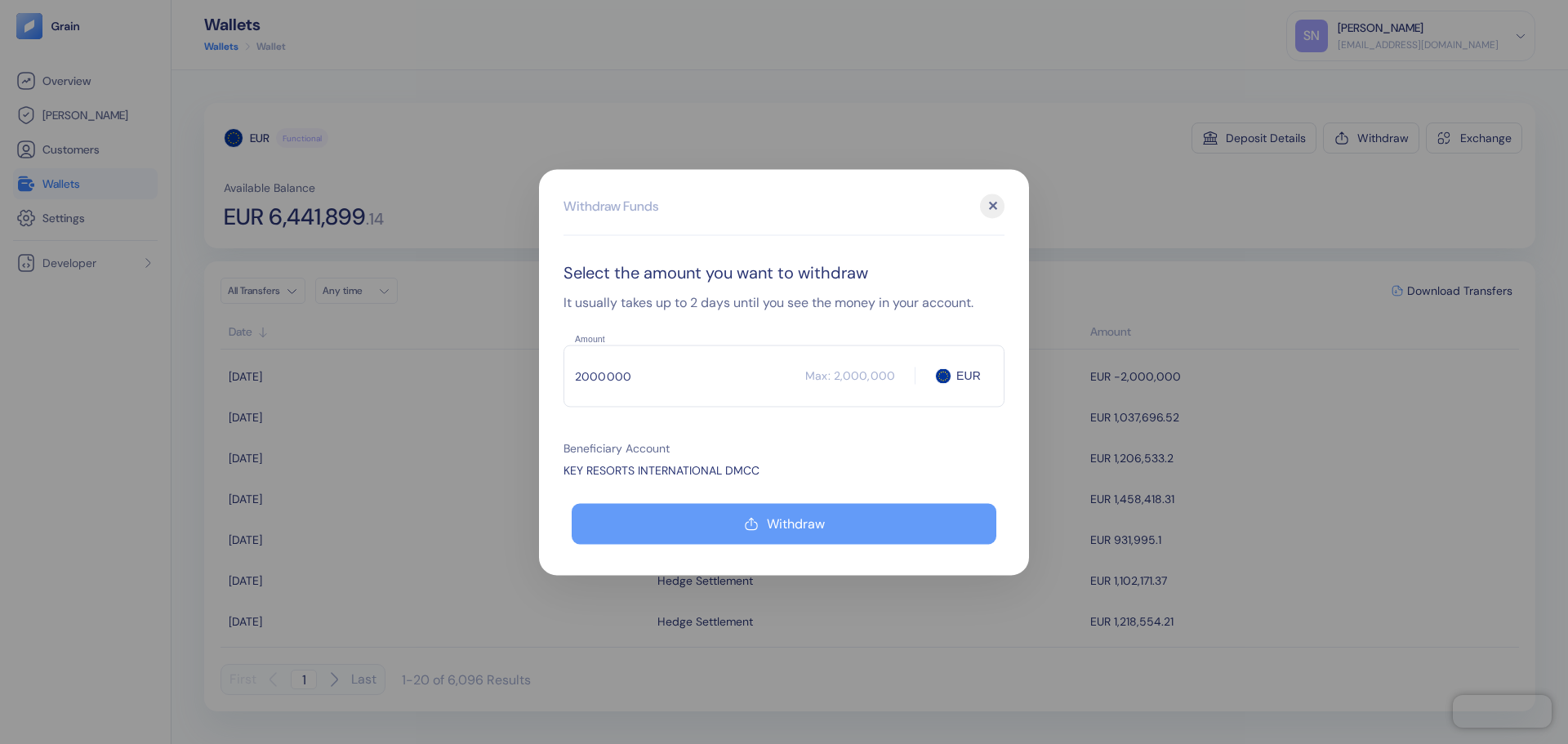
type input "2000000"
click at [782, 519] on div "Withdraw" at bounding box center [795, 523] width 58 height 13
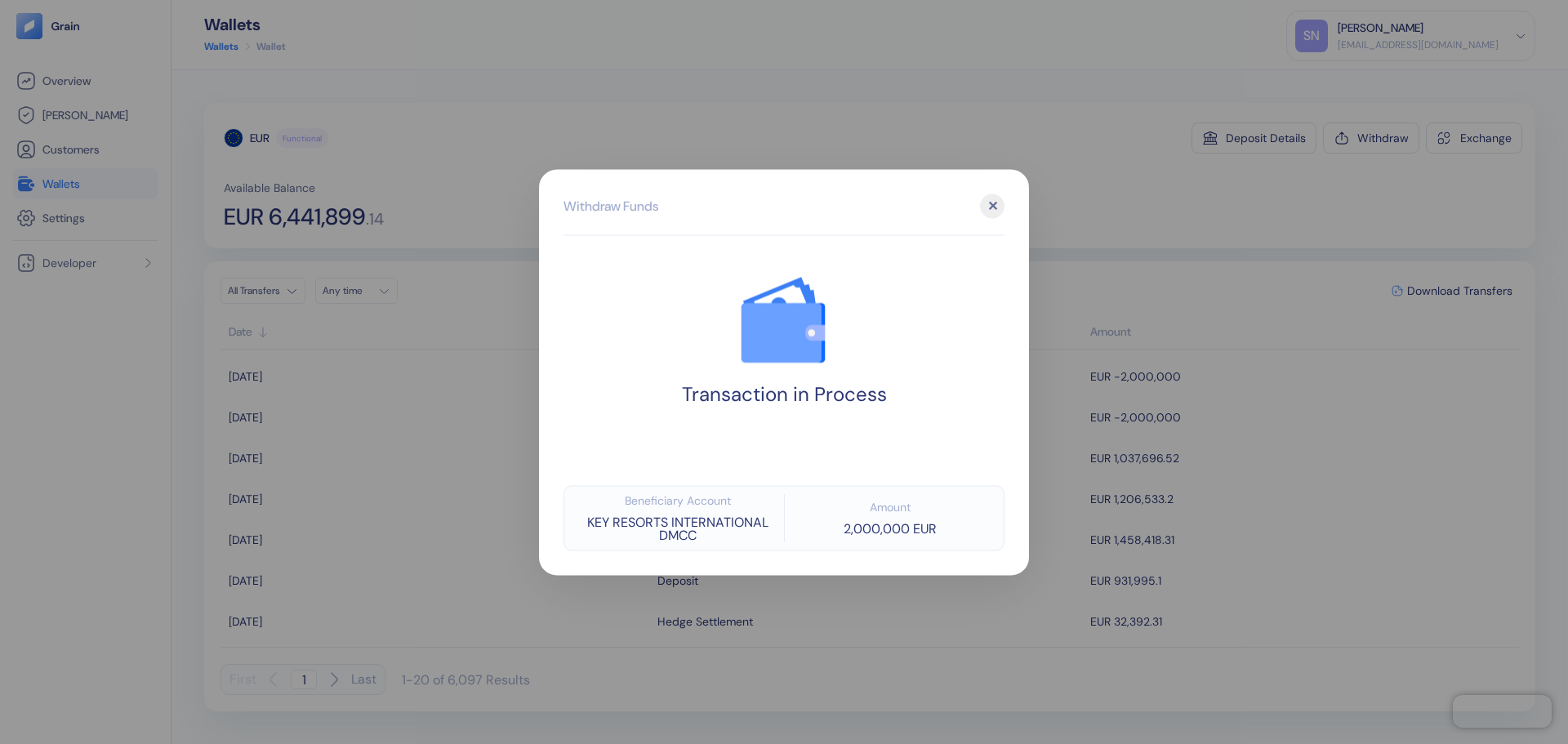
click at [1113, 202] on div at bounding box center [784, 372] width 1568 height 744
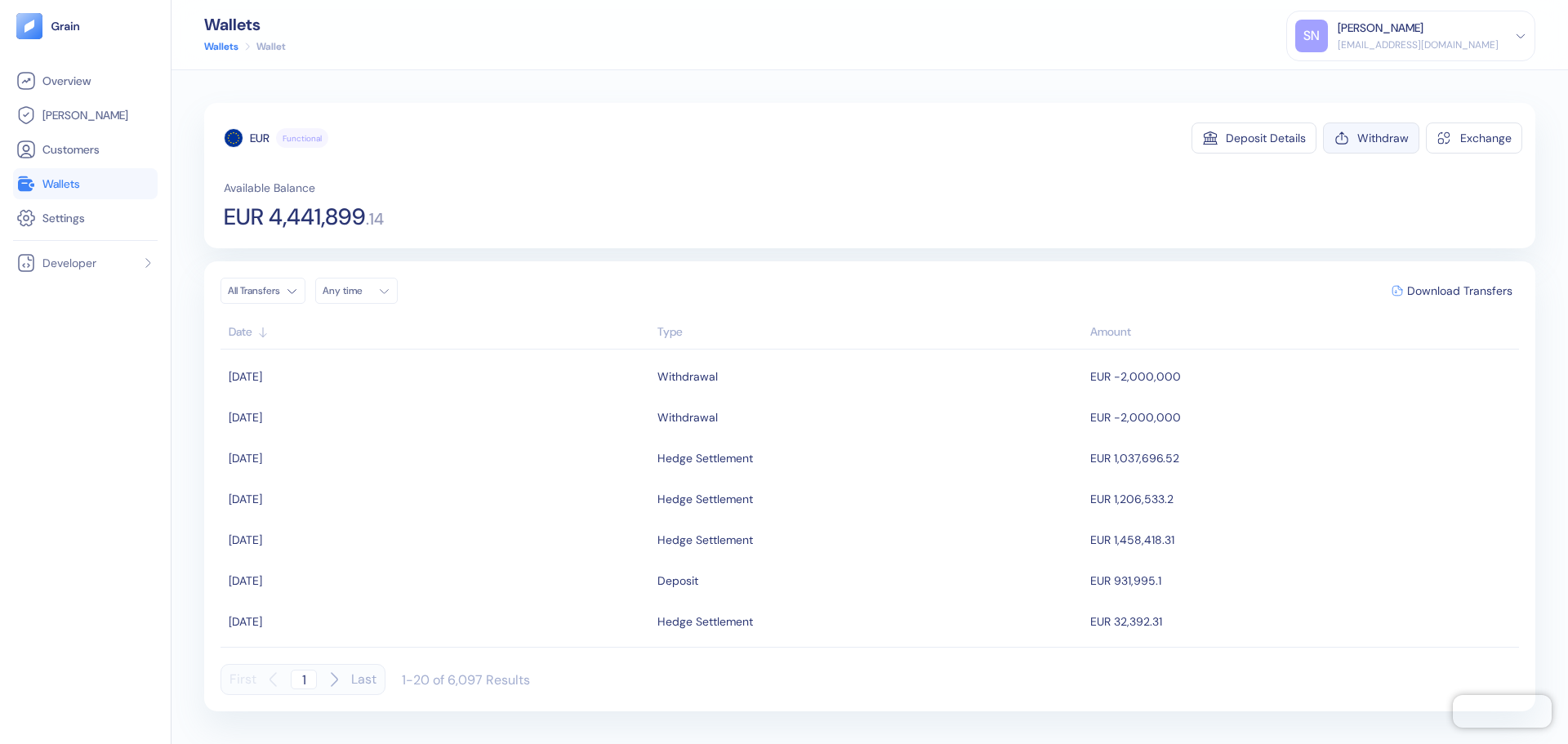
click at [1367, 134] on div "Withdraw" at bounding box center [1383, 138] width 52 height 11
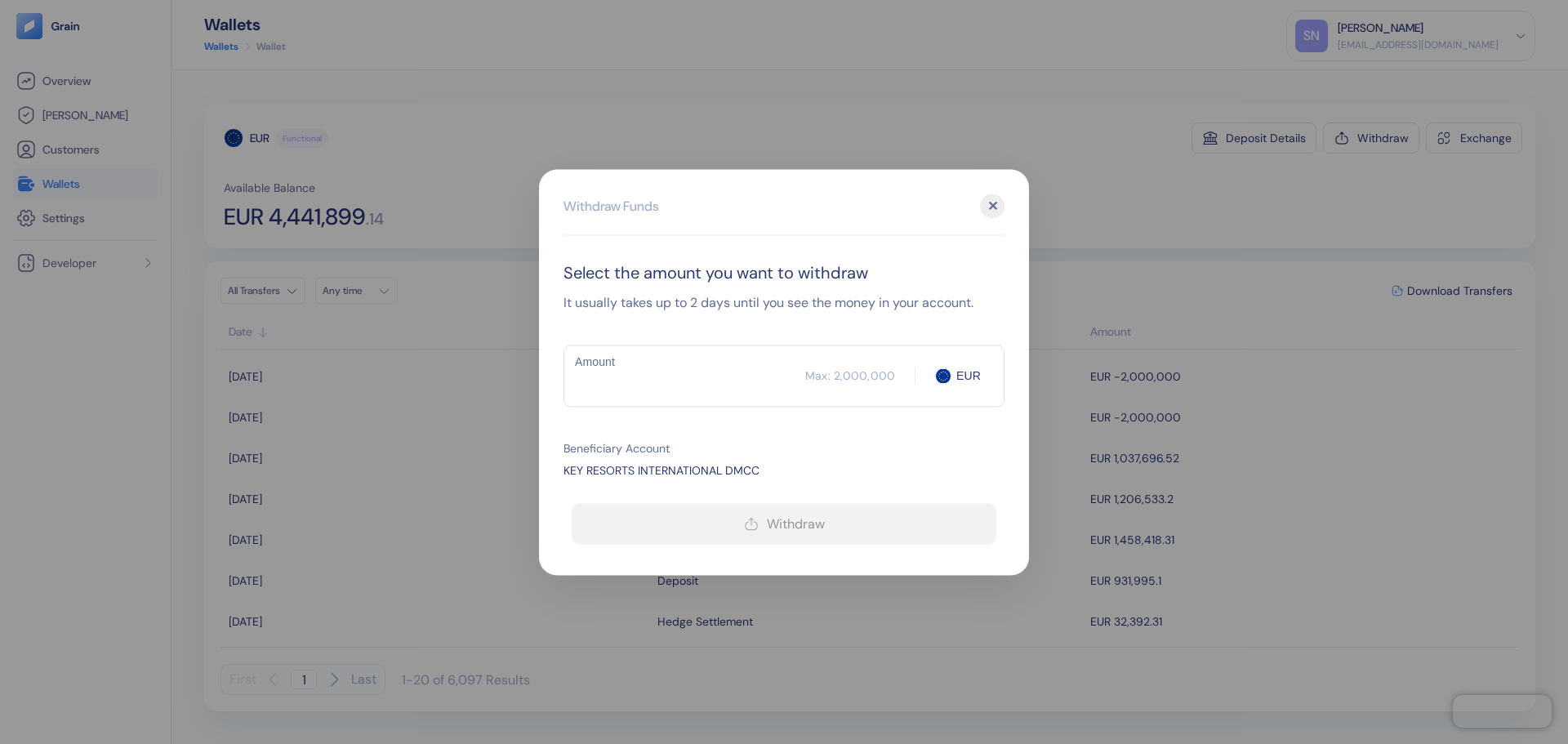
click at [692, 377] on input "Amount" at bounding box center [684, 375] width 242 height 41
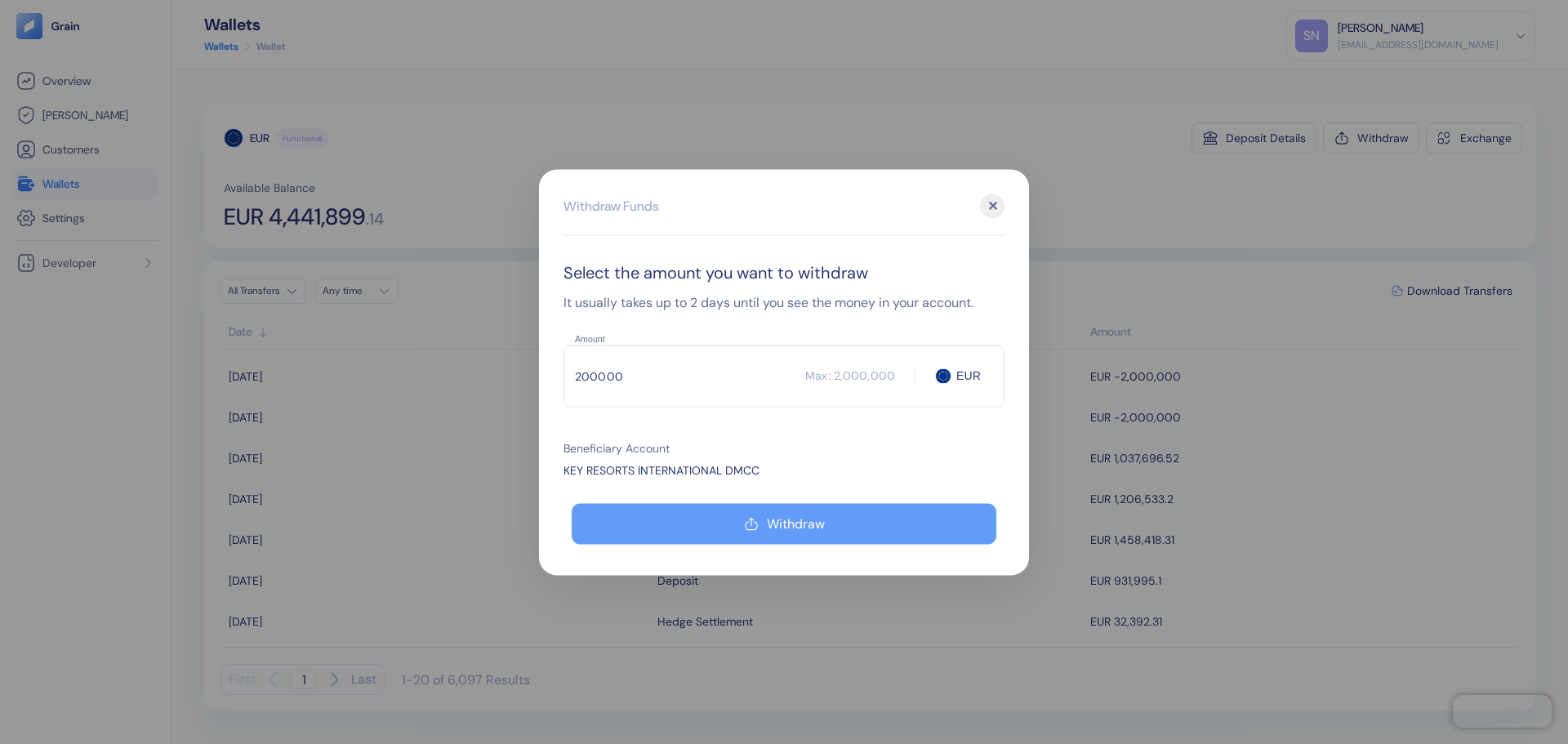
type input "200000"
click at [745, 530] on icon "button" at bounding box center [751, 523] width 15 height 19
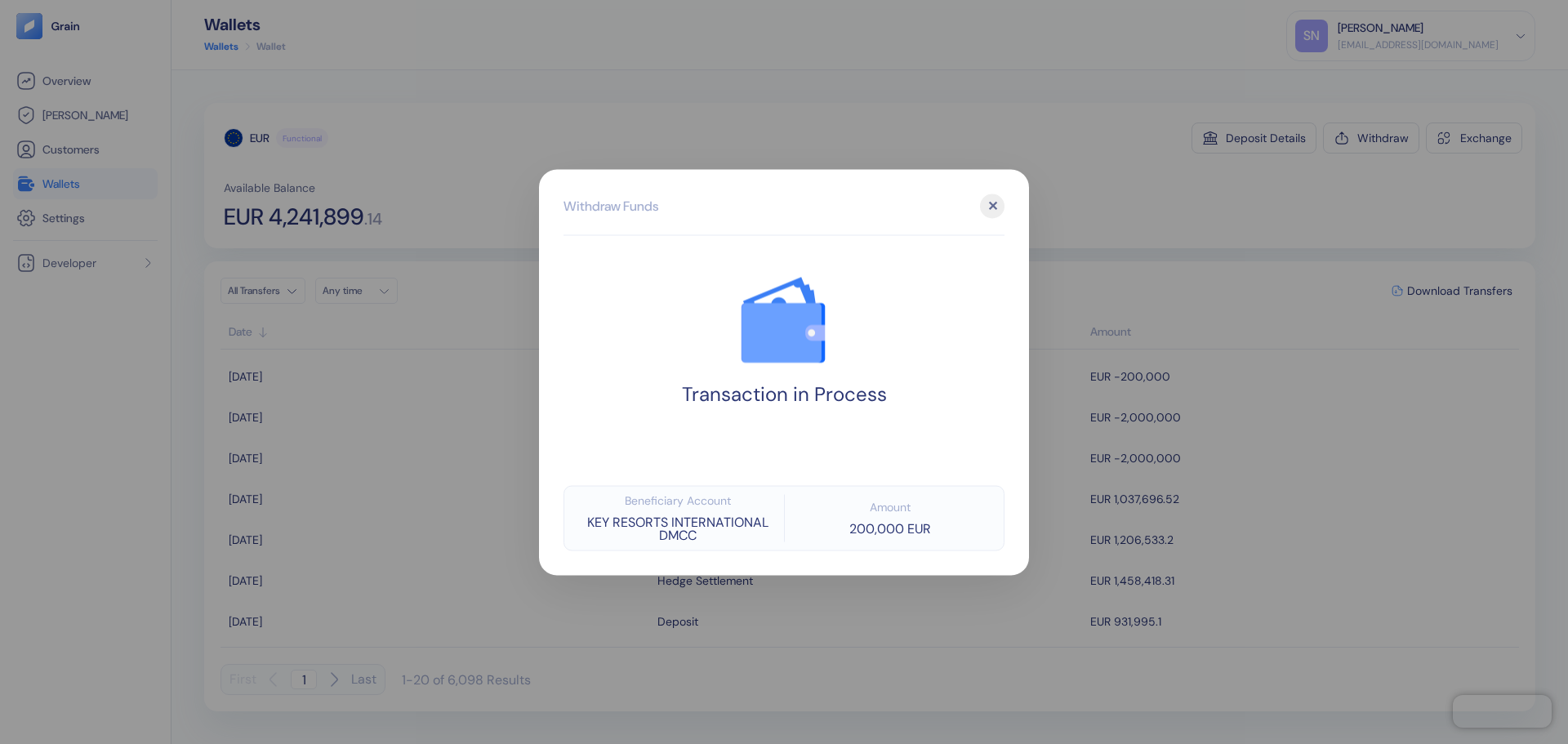
click at [997, 208] on div "✕" at bounding box center [993, 206] width 24 height 24
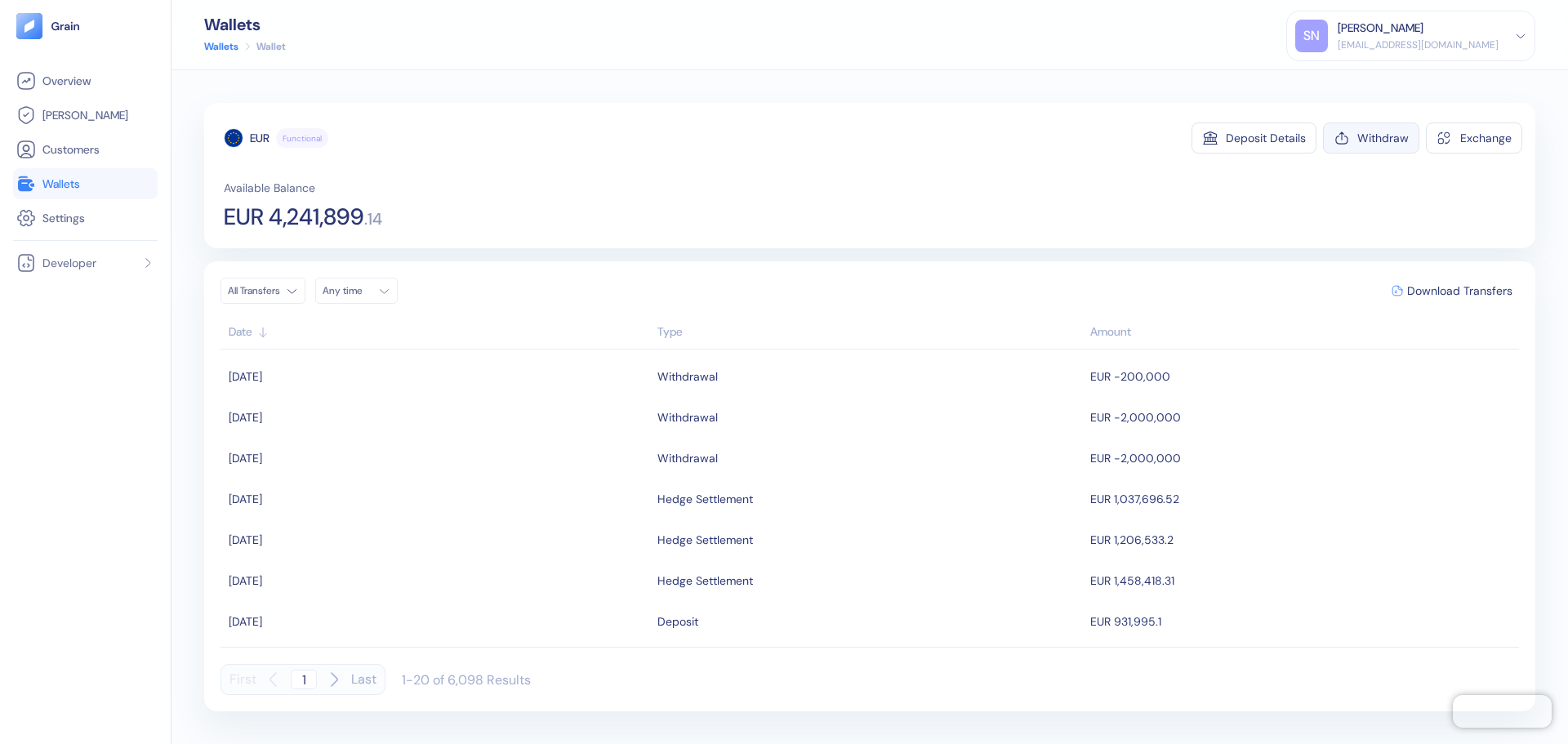
click at [1359, 142] on div "Withdraw" at bounding box center [1383, 138] width 52 height 11
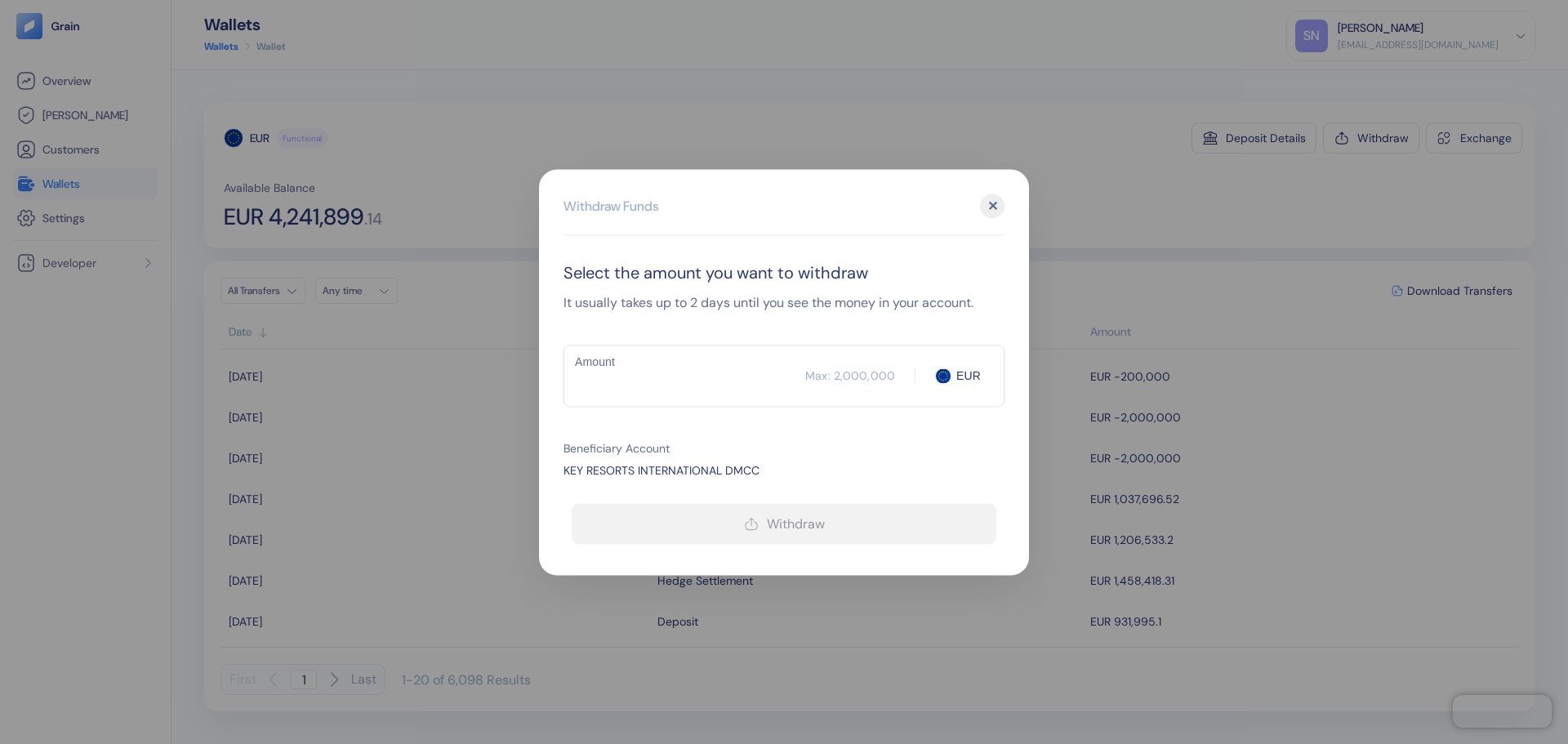
click at [684, 377] on input "Amount" at bounding box center [684, 375] width 242 height 41
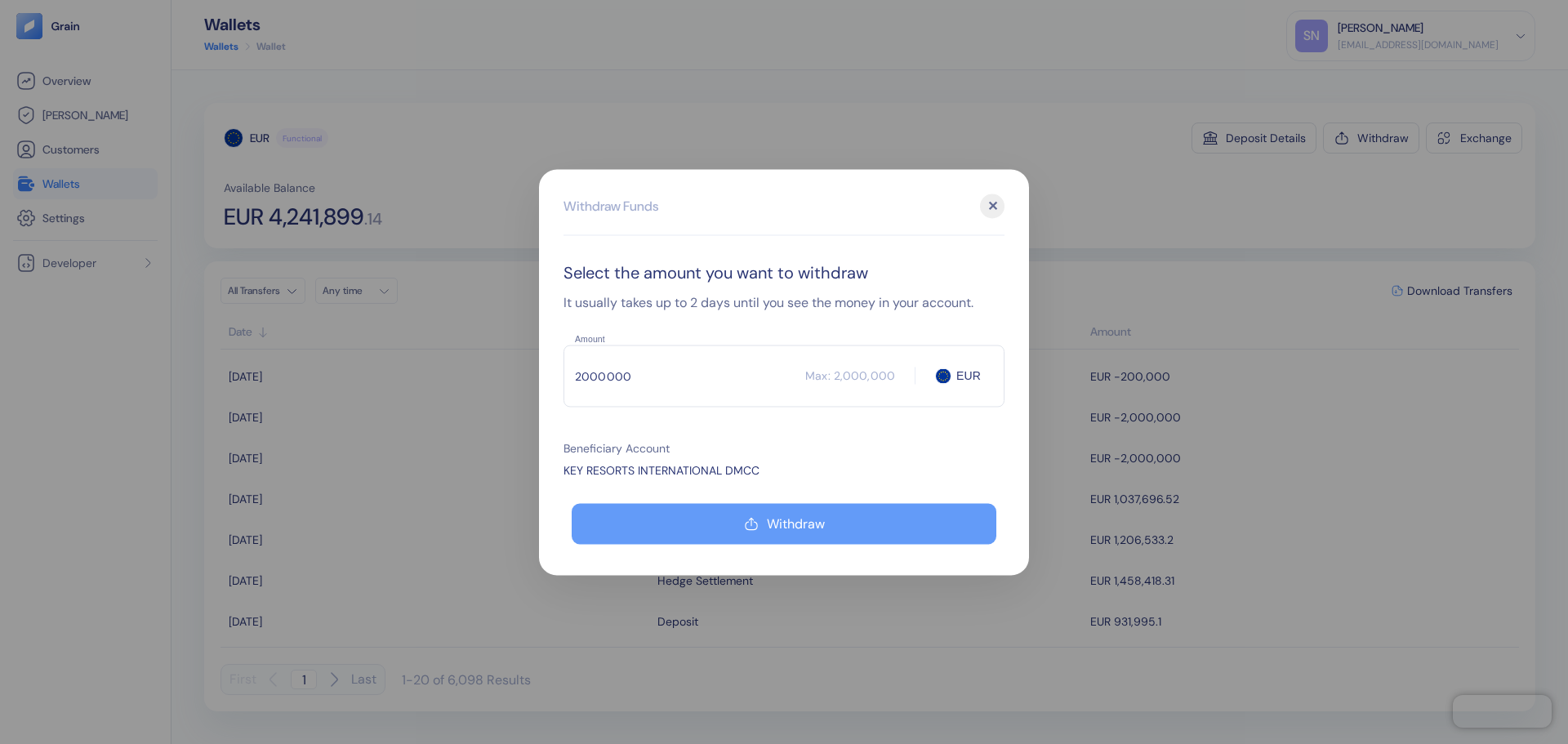
type input "2000000"
click at [774, 520] on div "Withdraw" at bounding box center [795, 523] width 58 height 13
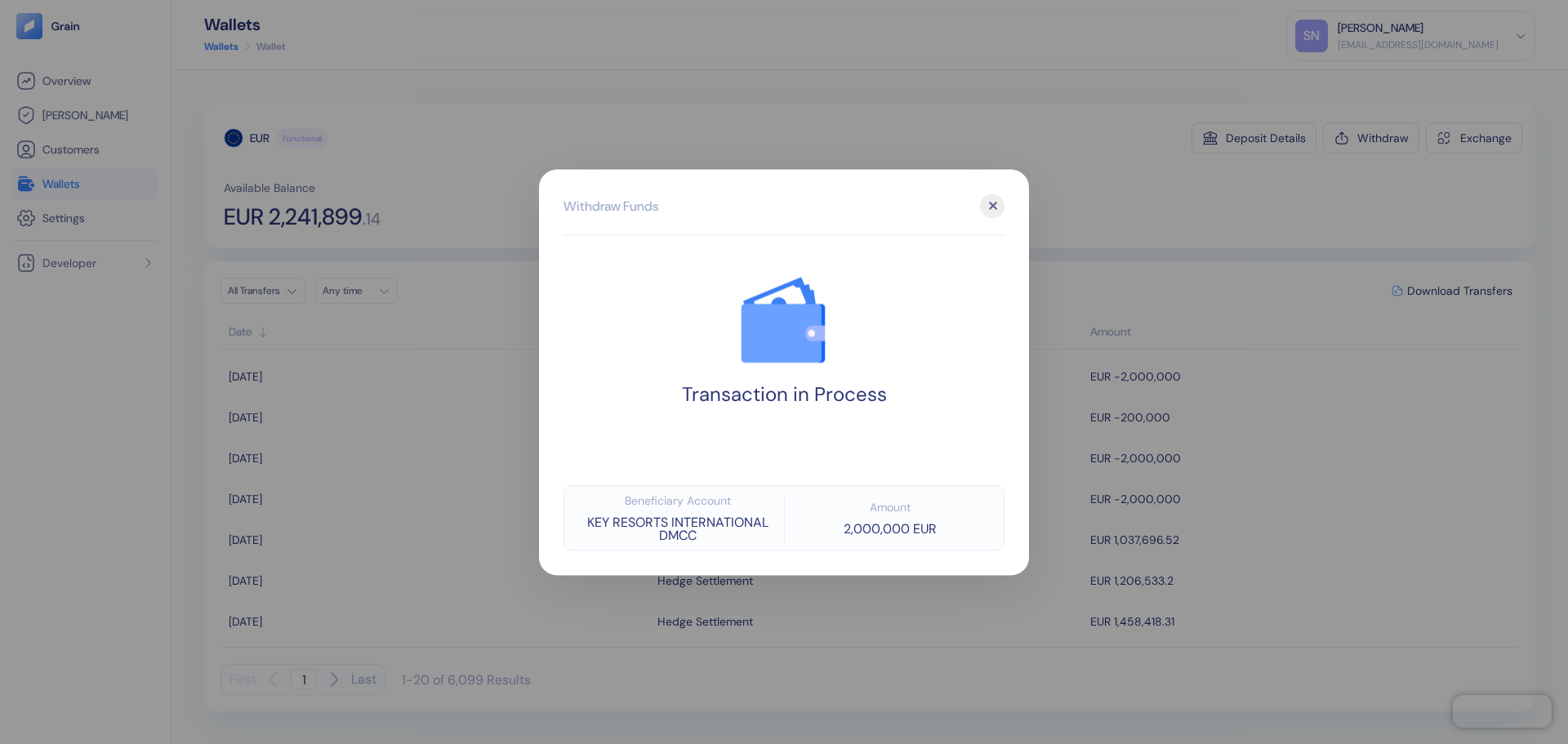
click at [1343, 195] on div at bounding box center [784, 372] width 1568 height 744
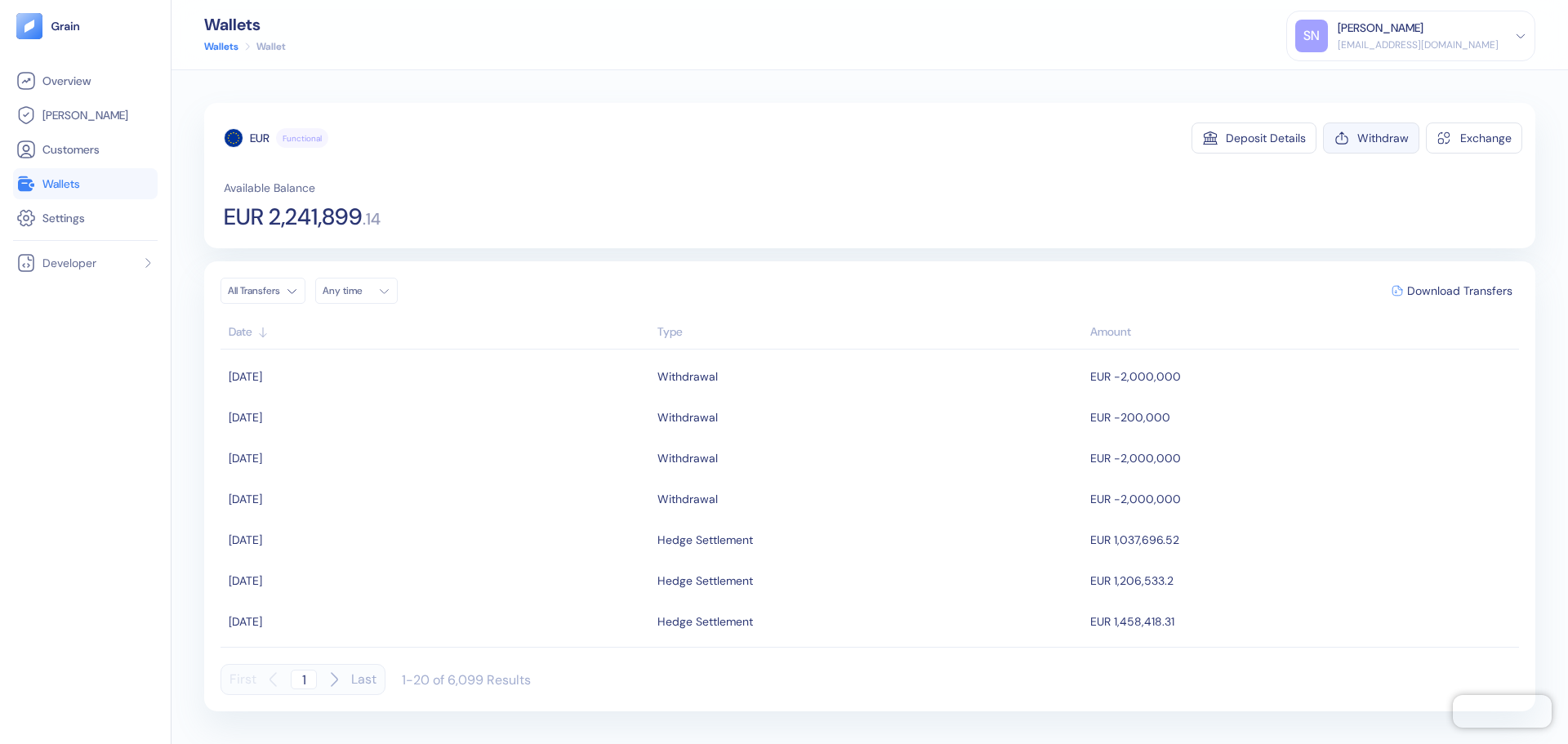
click at [1353, 137] on button "Withdraw" at bounding box center [1371, 138] width 96 height 31
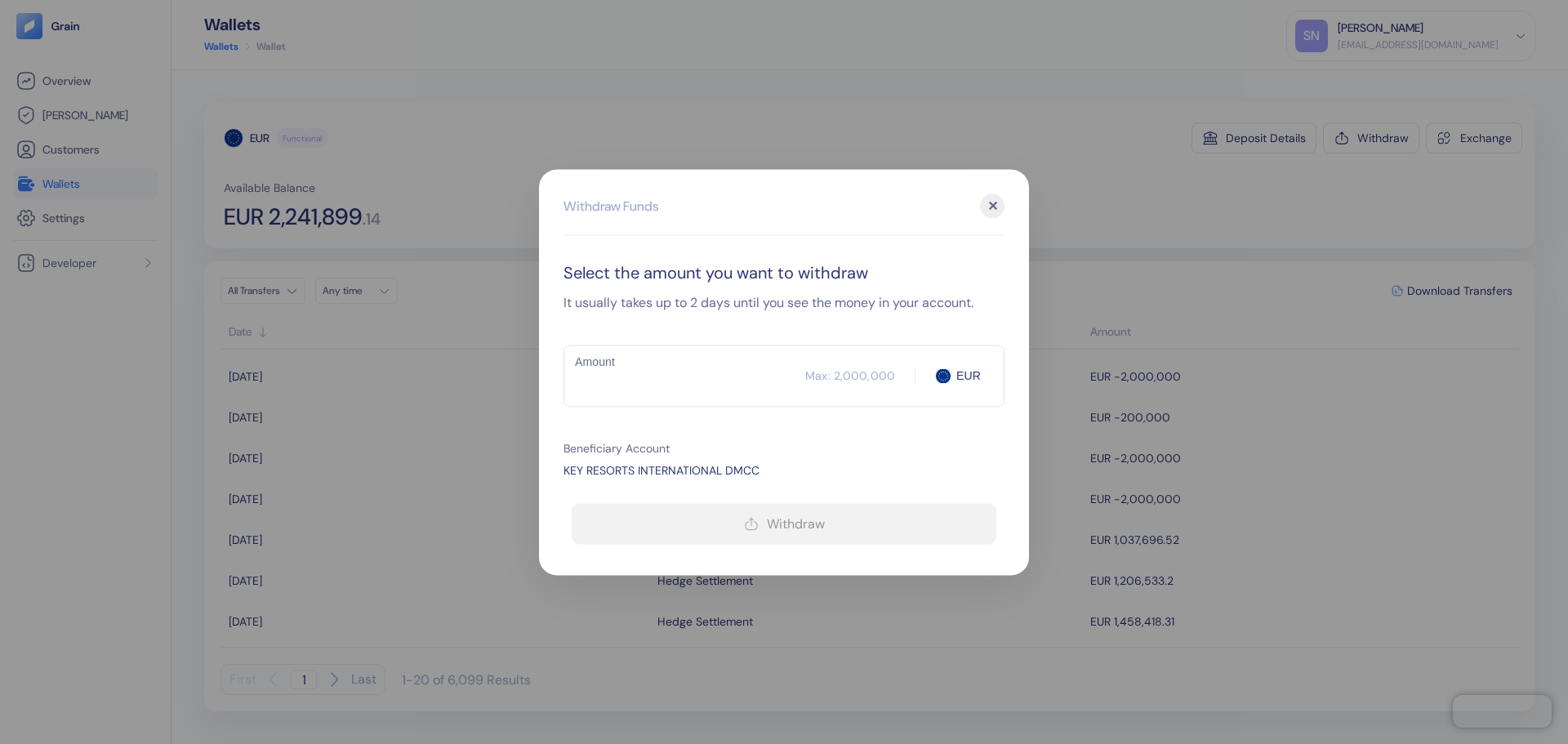
click at [683, 378] on input "Amount" at bounding box center [684, 375] width 242 height 41
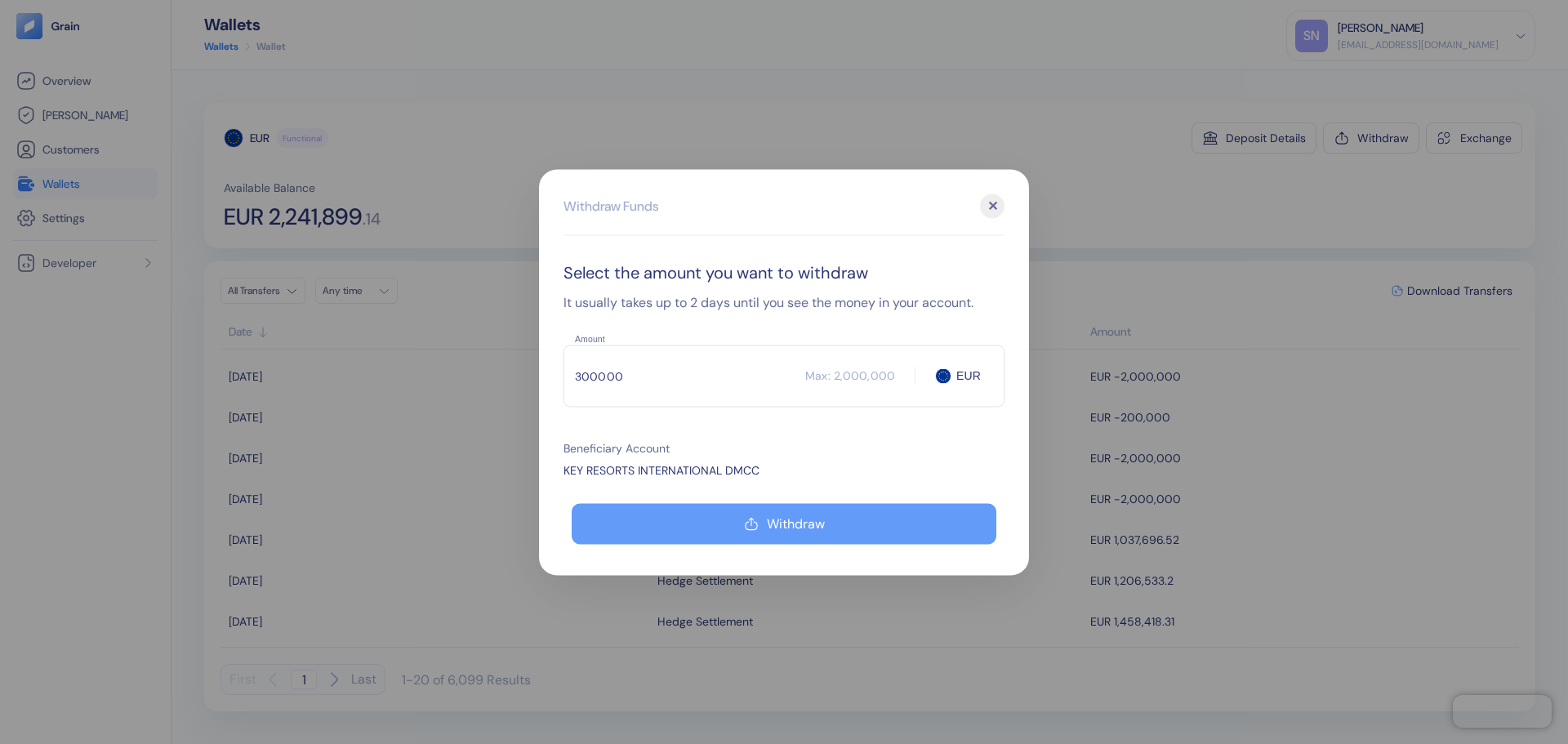
type input "300000"
click at [737, 517] on button "Withdraw" at bounding box center [784, 523] width 424 height 41
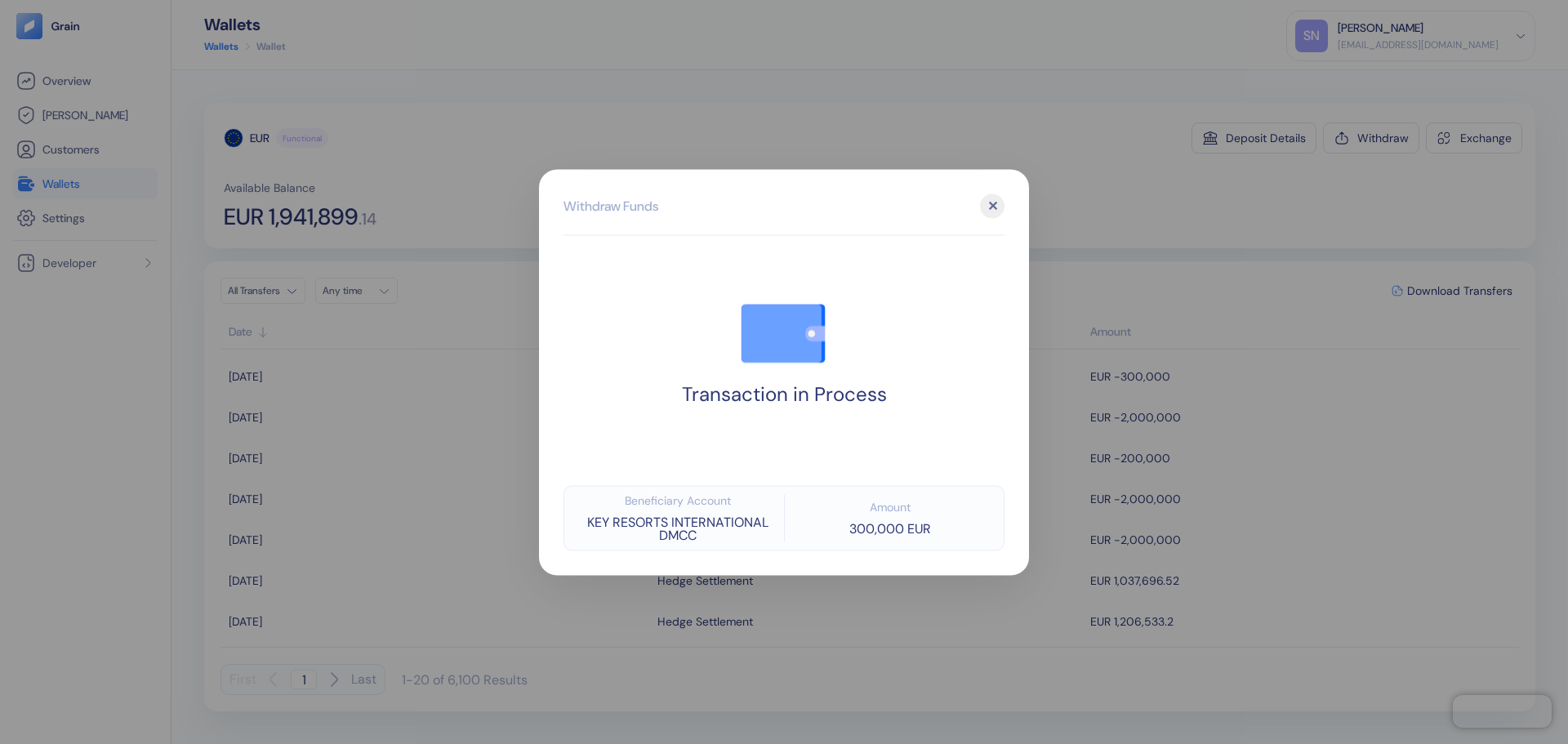
click at [1111, 189] on div at bounding box center [784, 372] width 1568 height 744
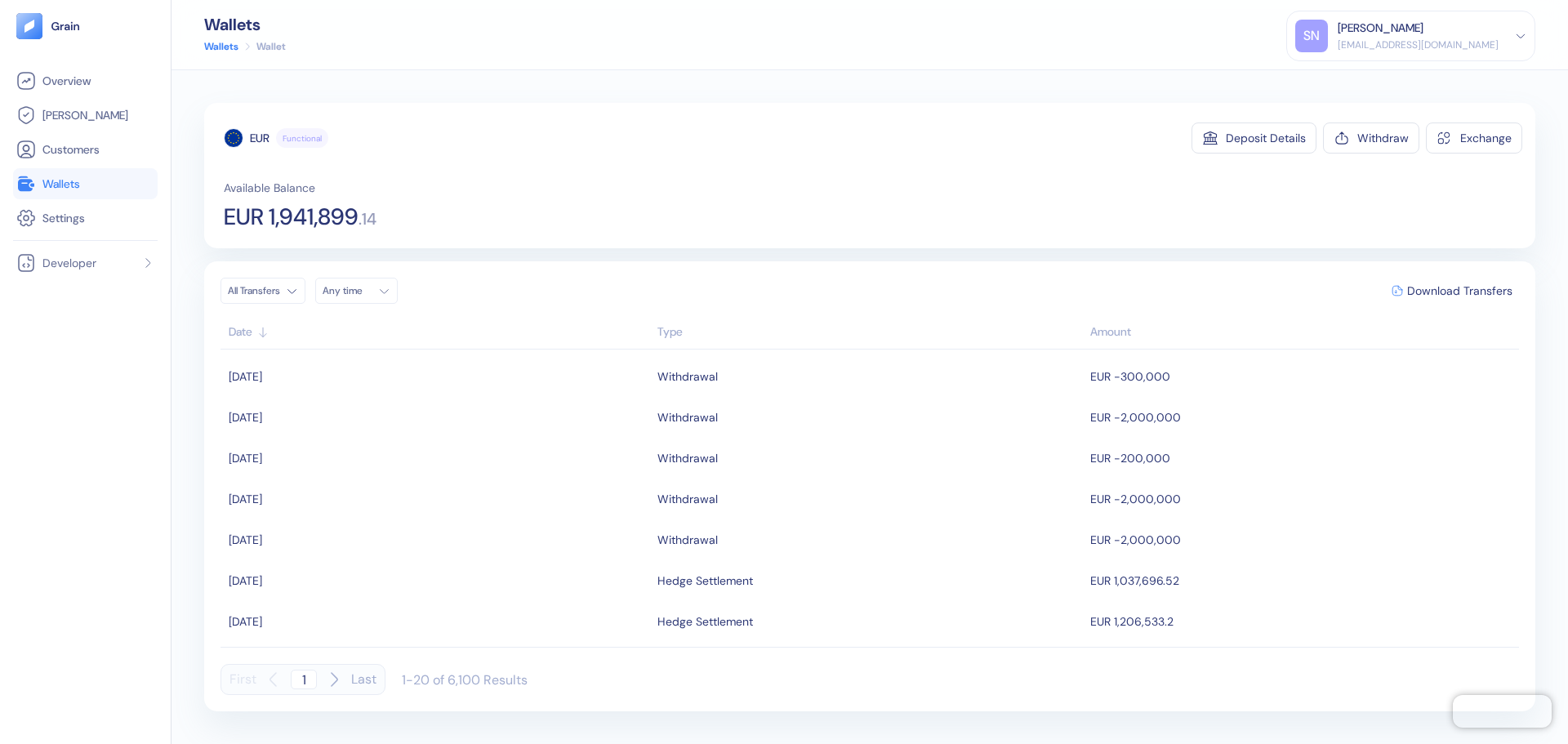
click at [86, 193] on link "Wallets" at bounding box center [86, 183] width 138 height 19
